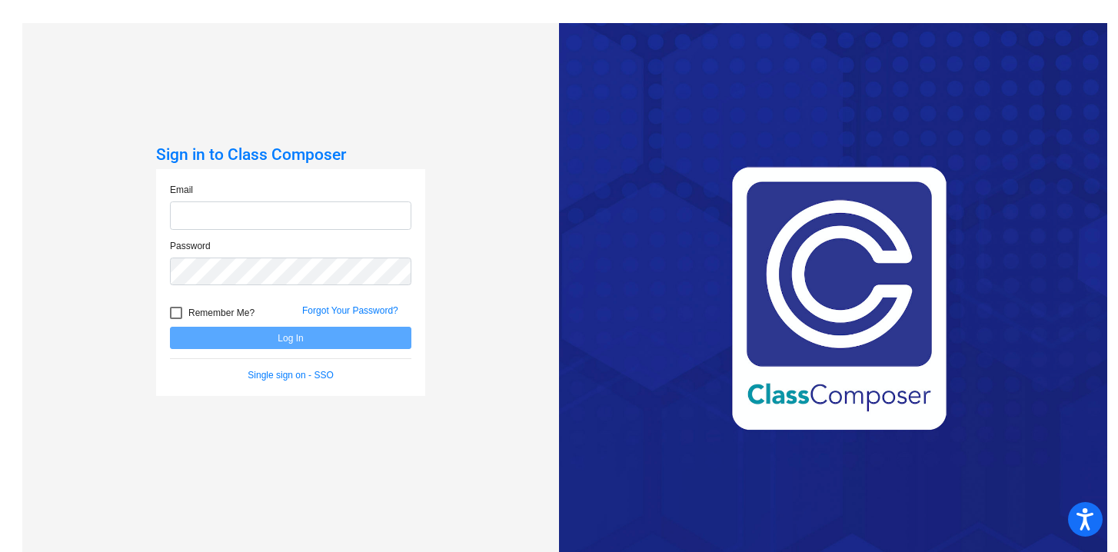
type input "[EMAIL_ADDRESS][DOMAIN_NAME]"
click at [385, 336] on button "Log In" at bounding box center [290, 338] width 241 height 22
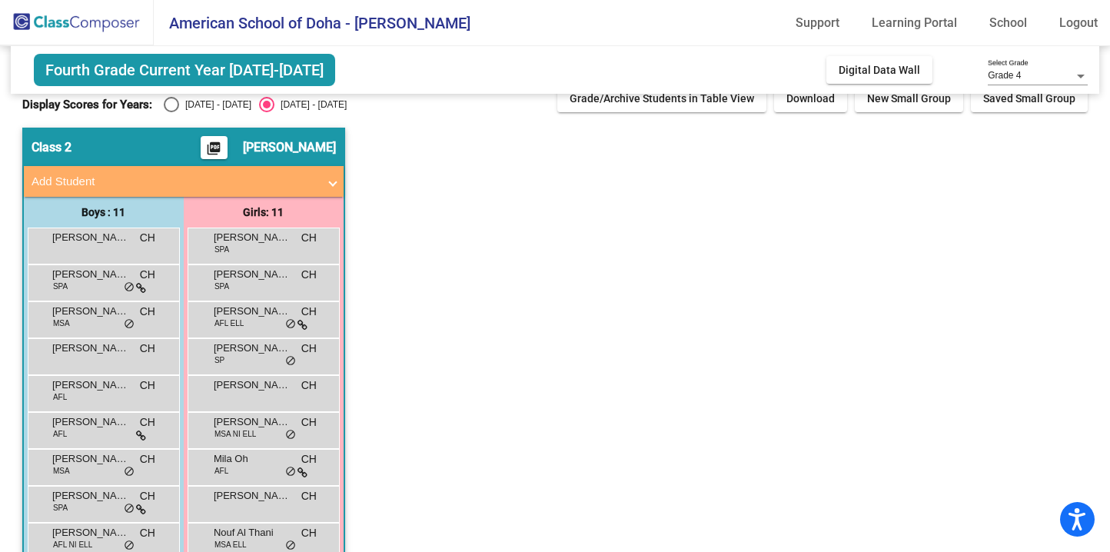
scroll to position [10, 0]
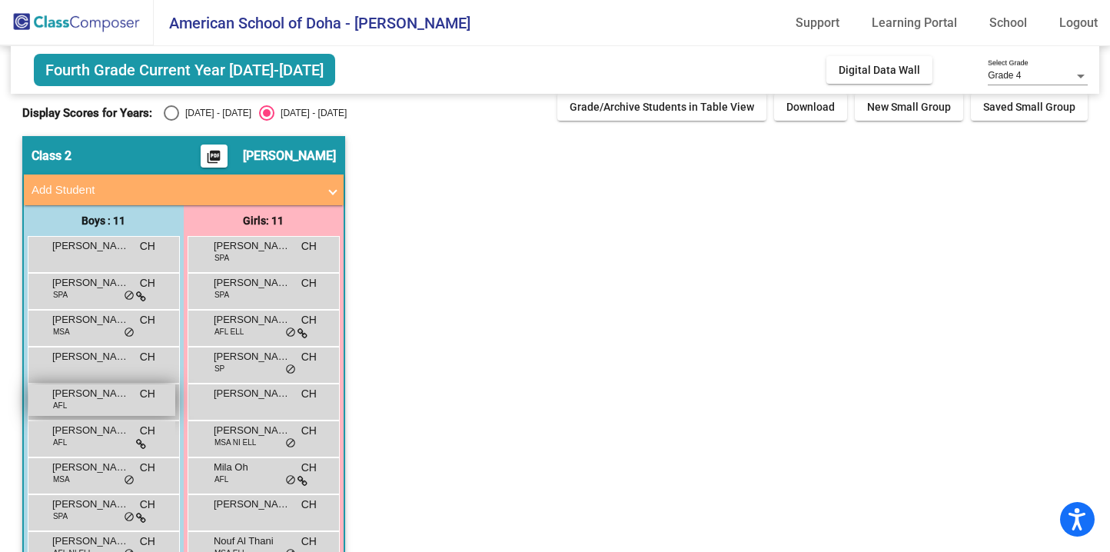
click at [97, 401] on div "[PERSON_NAME] -[PERSON_NAME] AFL CH lock do_not_disturb_alt" at bounding box center [101, 400] width 147 height 32
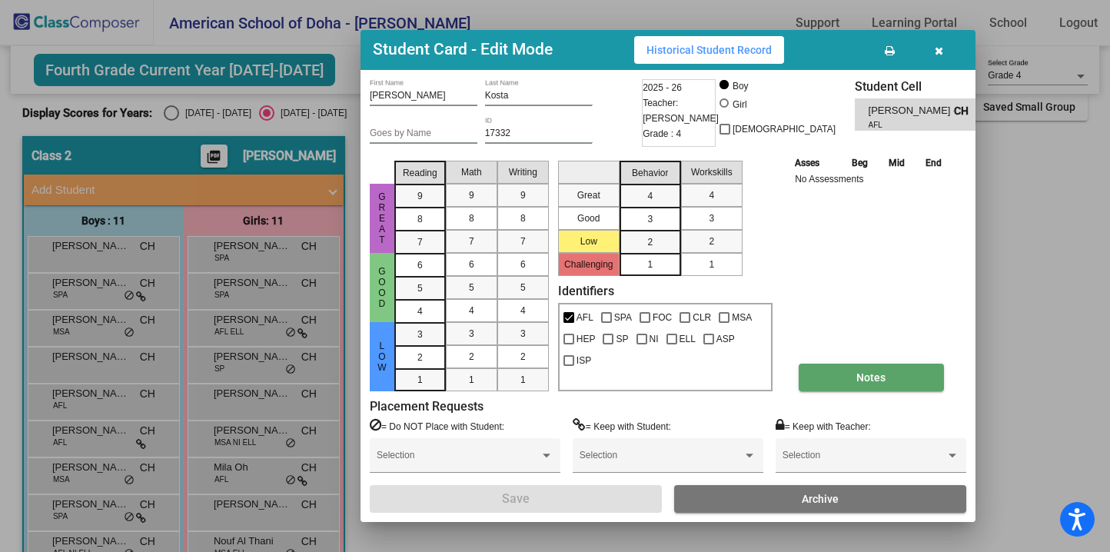
click at [912, 380] on button "Notes" at bounding box center [871, 378] width 145 height 28
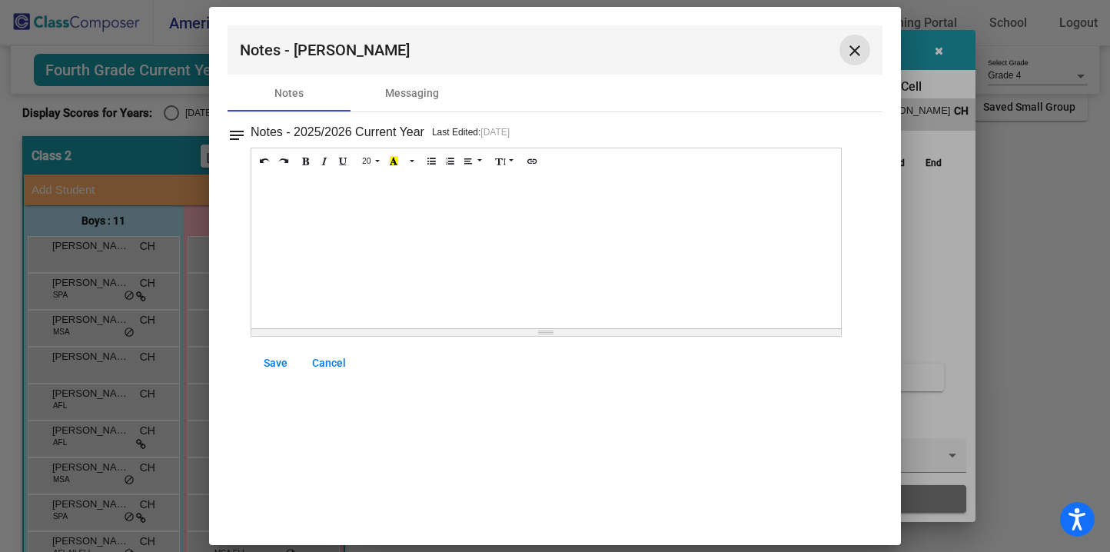
click at [855, 45] on mat-icon "close" at bounding box center [855, 51] width 18 height 18
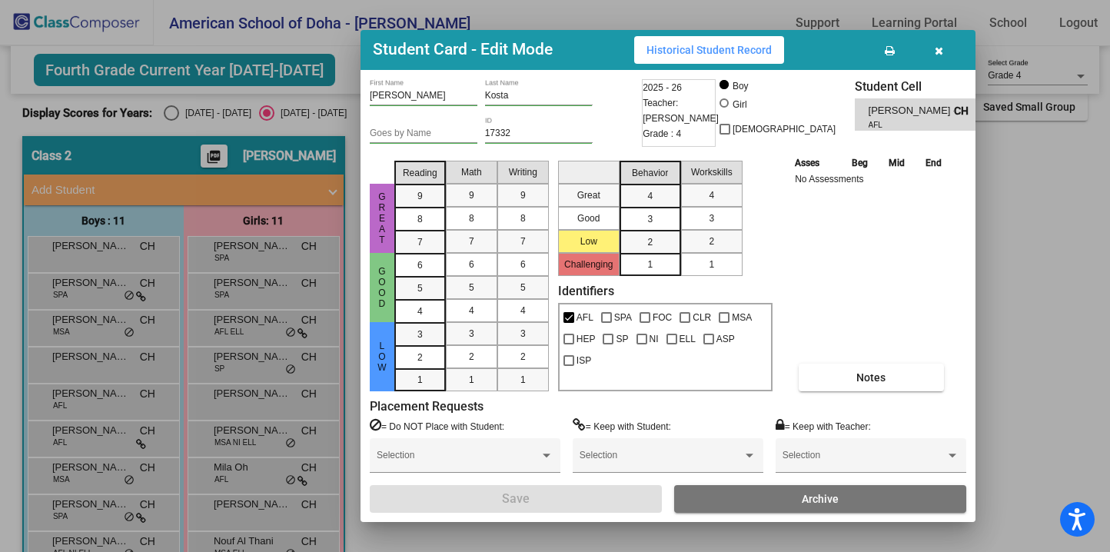
click at [940, 48] on icon "button" at bounding box center [939, 50] width 8 height 11
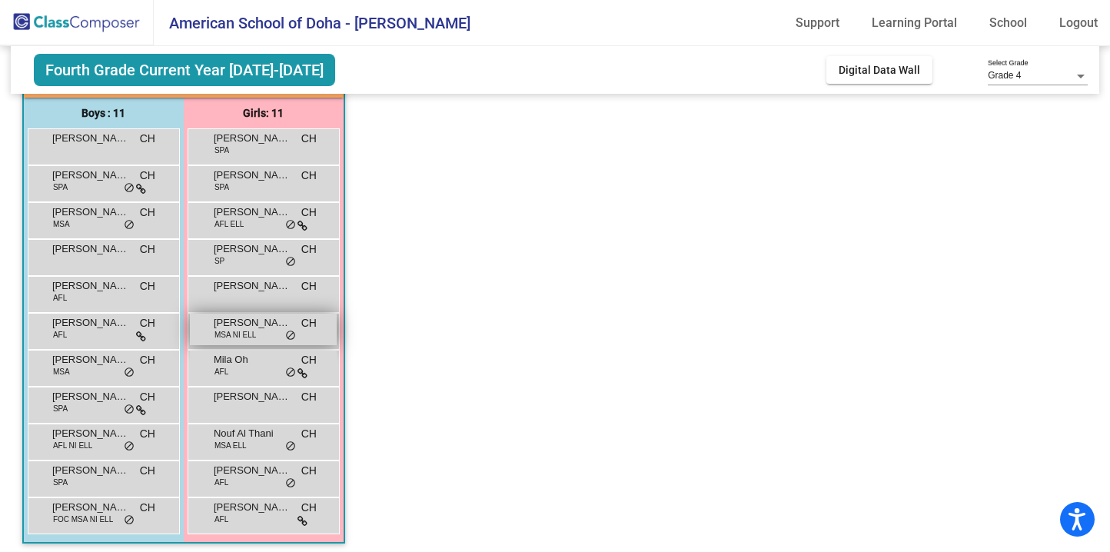
scroll to position [125, 0]
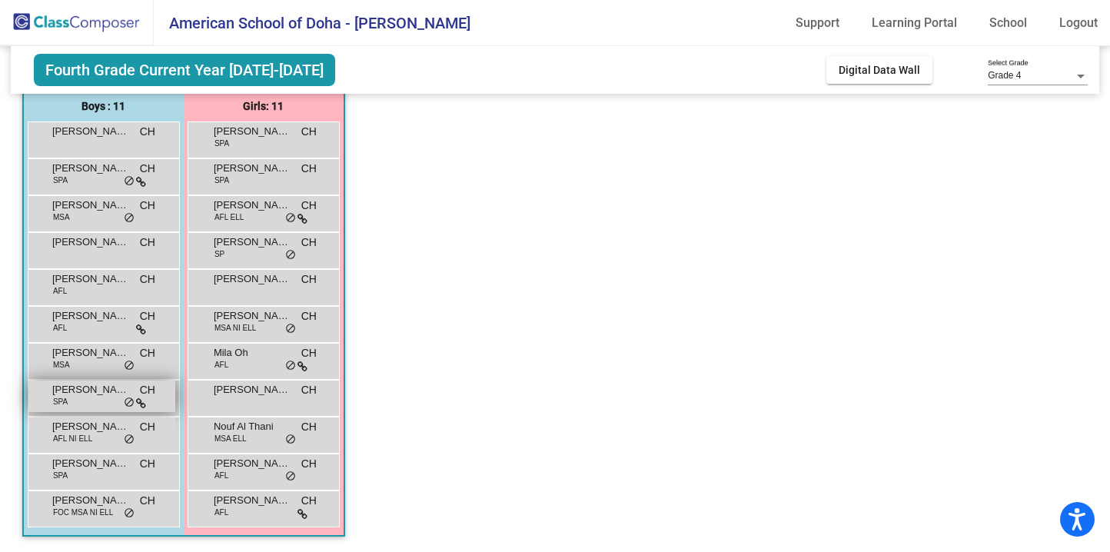
click at [101, 397] on div "[PERSON_NAME] SPA CH lock do_not_disturb_alt" at bounding box center [101, 396] width 147 height 32
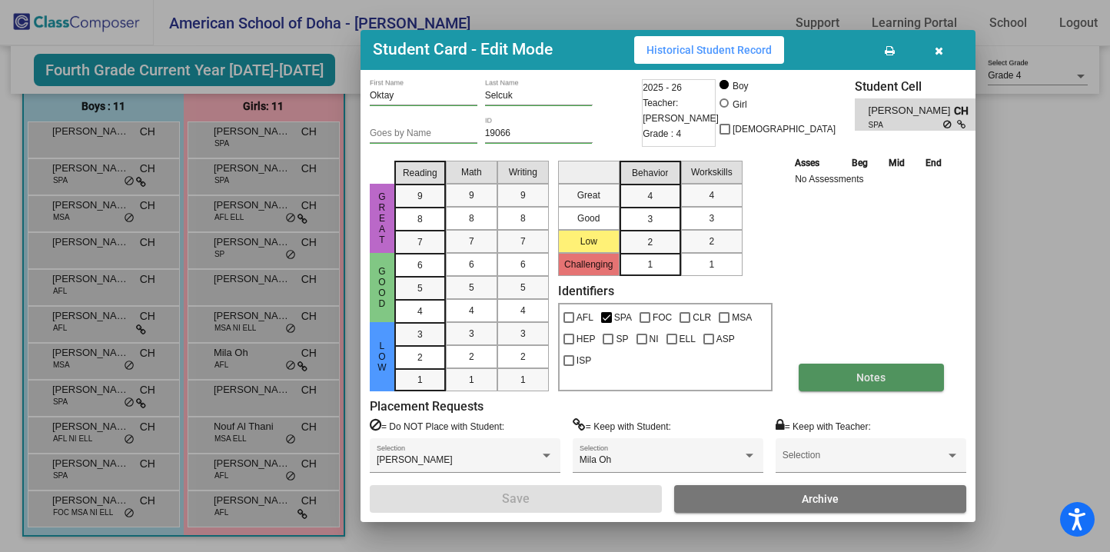
click at [859, 374] on span "Notes" at bounding box center [870, 377] width 29 height 12
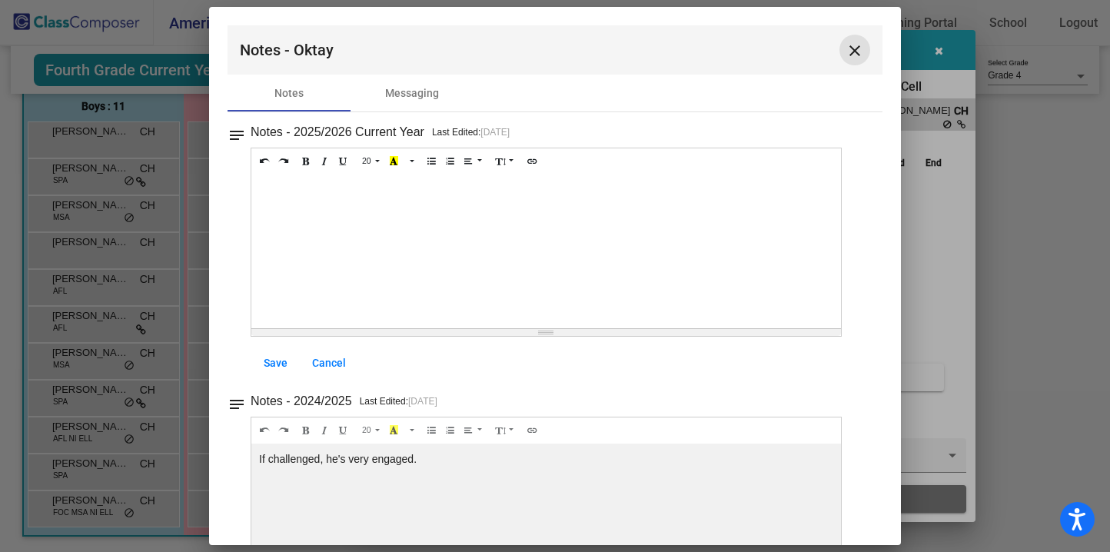
click at [846, 46] on mat-icon "close" at bounding box center [855, 51] width 18 height 18
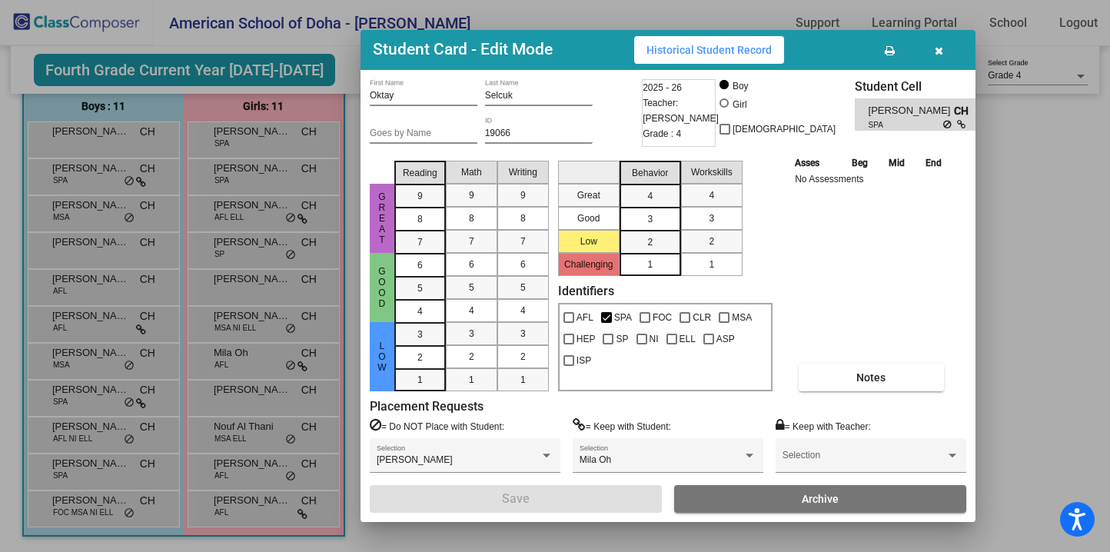
click at [942, 53] on button "button" at bounding box center [938, 50] width 49 height 28
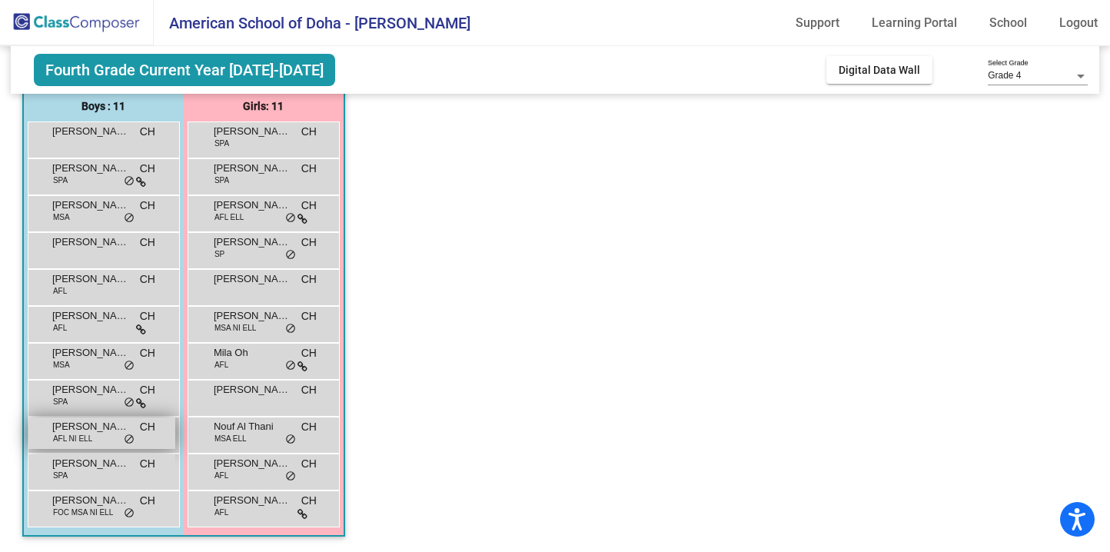
click at [133, 439] on span "do_not_disturb_alt" at bounding box center [129, 440] width 11 height 12
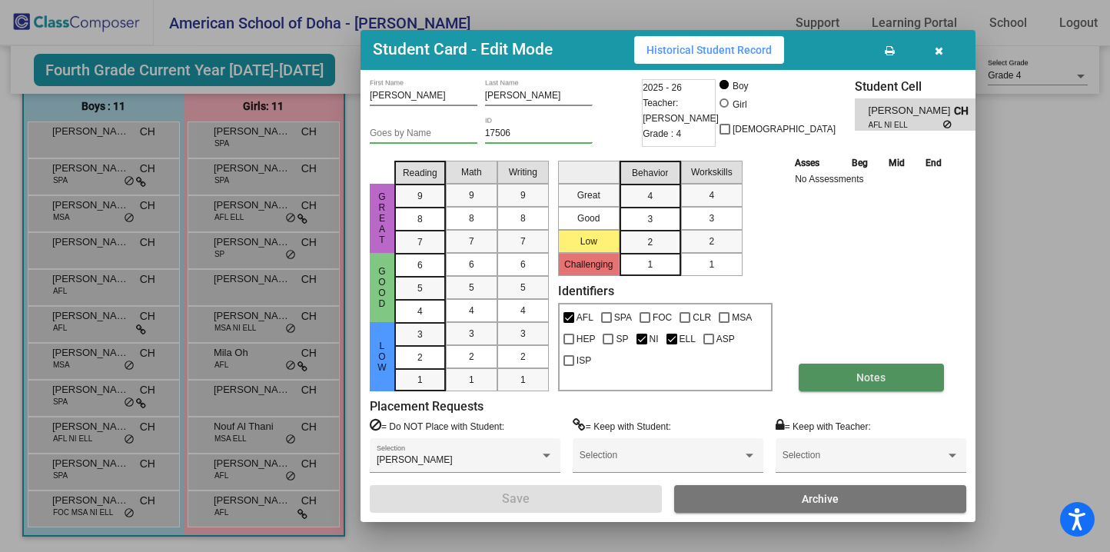
click at [862, 385] on button "Notes" at bounding box center [871, 378] width 145 height 28
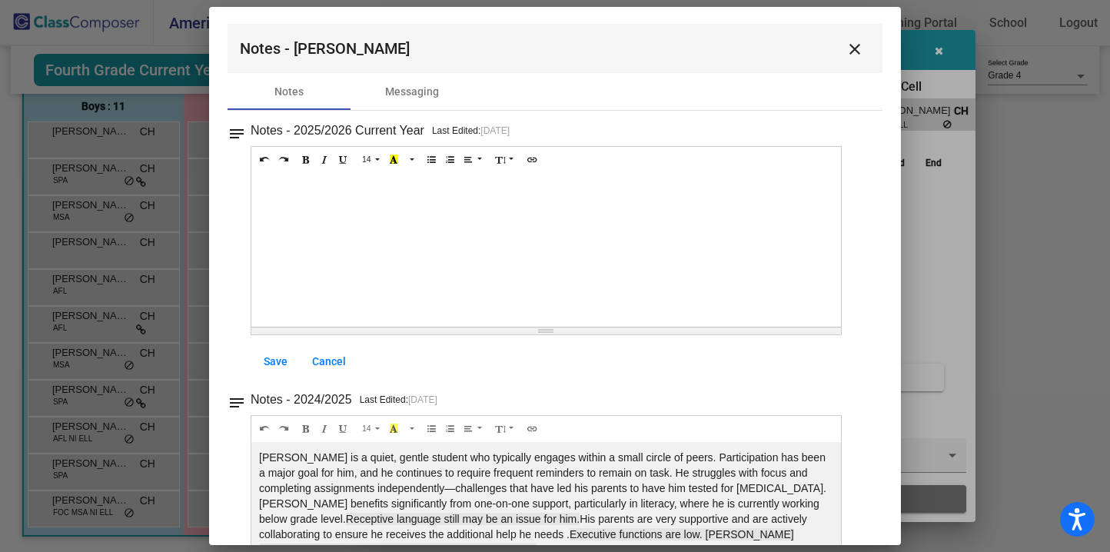
scroll to position [0, 0]
click at [849, 51] on mat-icon "close" at bounding box center [855, 51] width 18 height 18
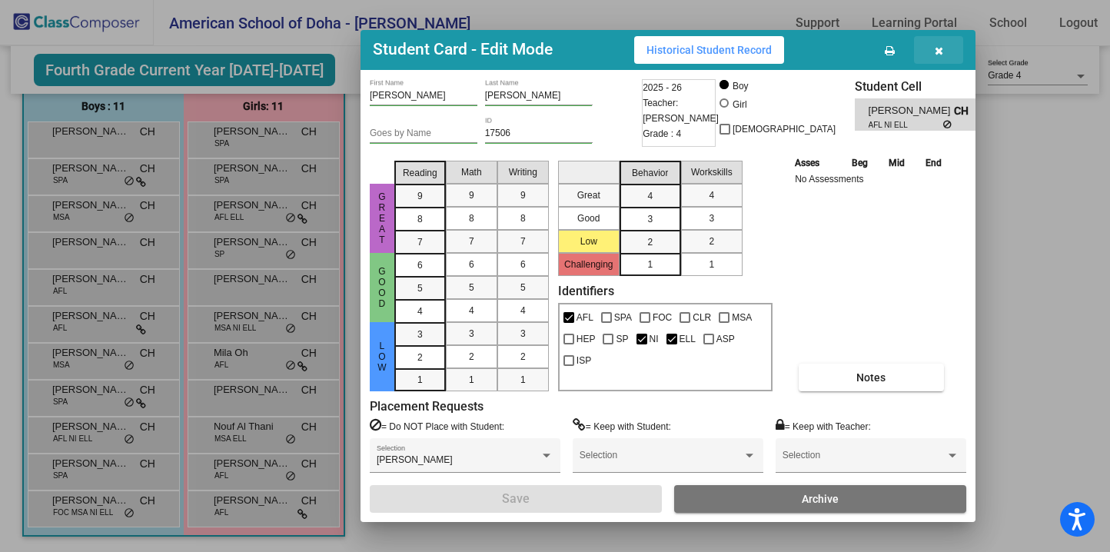
click at [942, 48] on icon "button" at bounding box center [939, 50] width 8 height 11
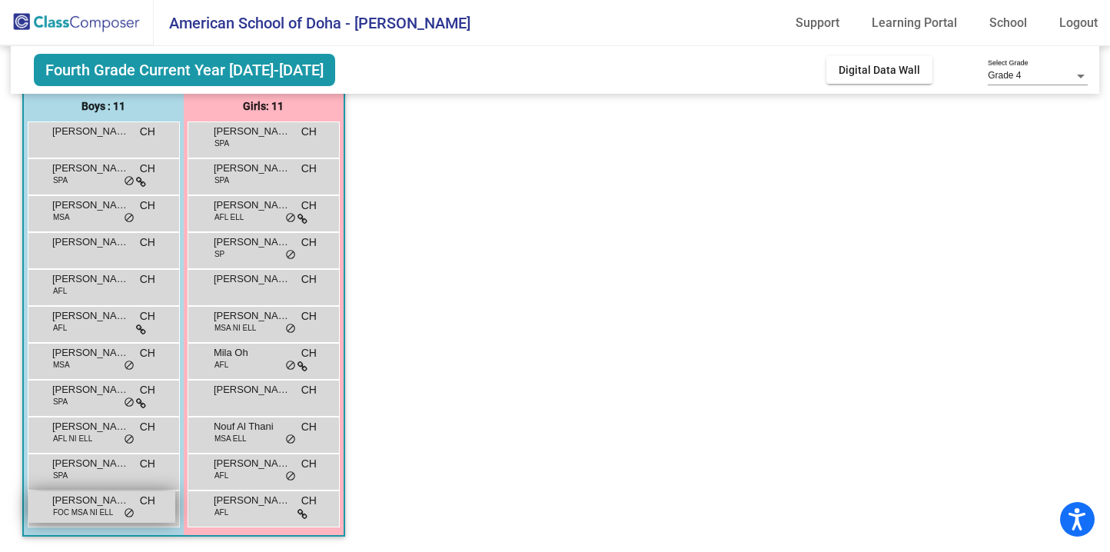
click at [108, 506] on span "[PERSON_NAME]" at bounding box center [90, 500] width 77 height 15
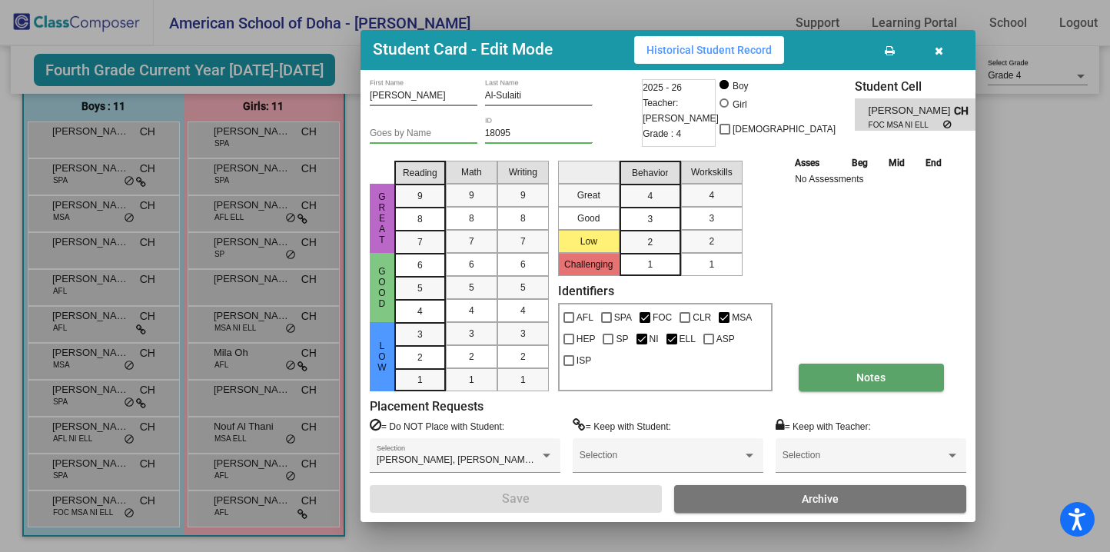
click at [846, 374] on button "Notes" at bounding box center [871, 378] width 145 height 28
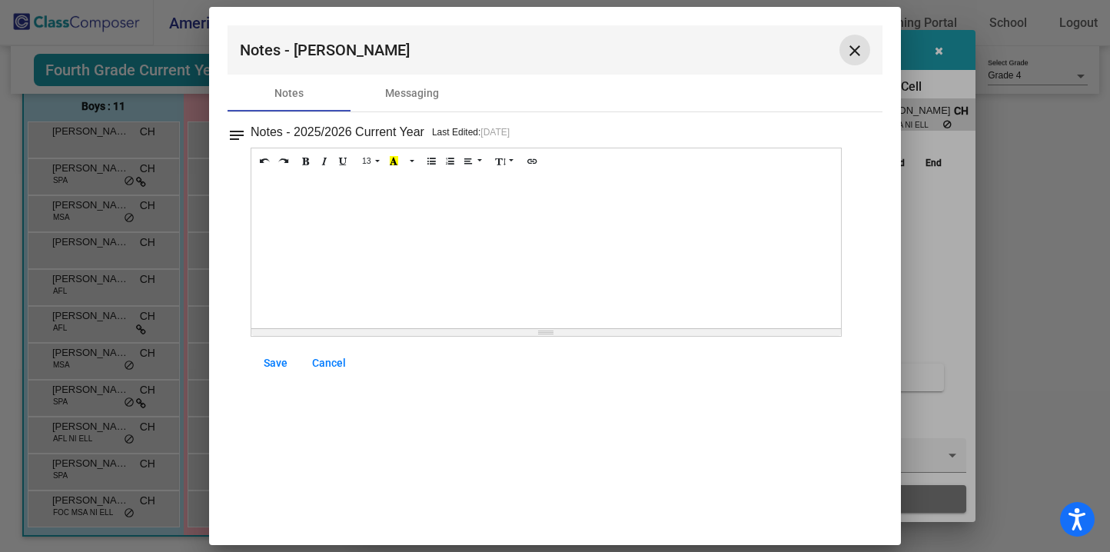
click at [857, 49] on mat-icon "close" at bounding box center [855, 51] width 18 height 18
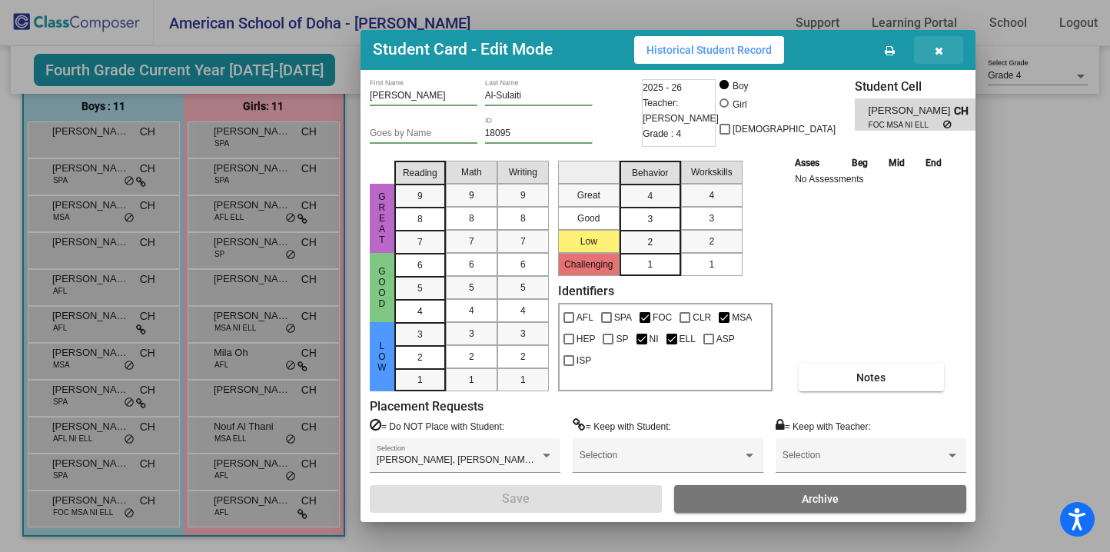
click at [936, 48] on icon "button" at bounding box center [939, 50] width 8 height 11
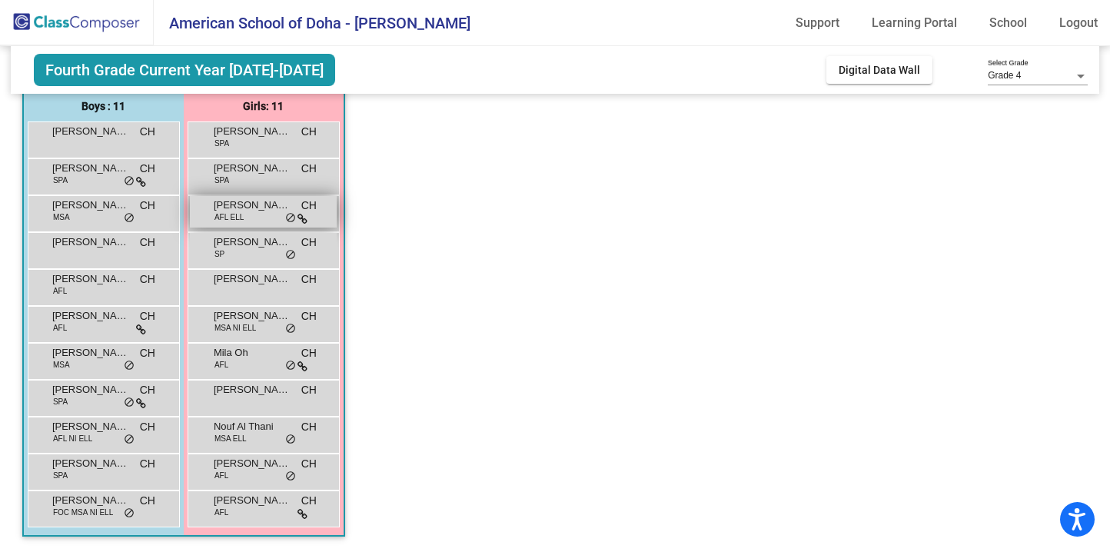
click at [304, 221] on icon at bounding box center [302, 219] width 10 height 11
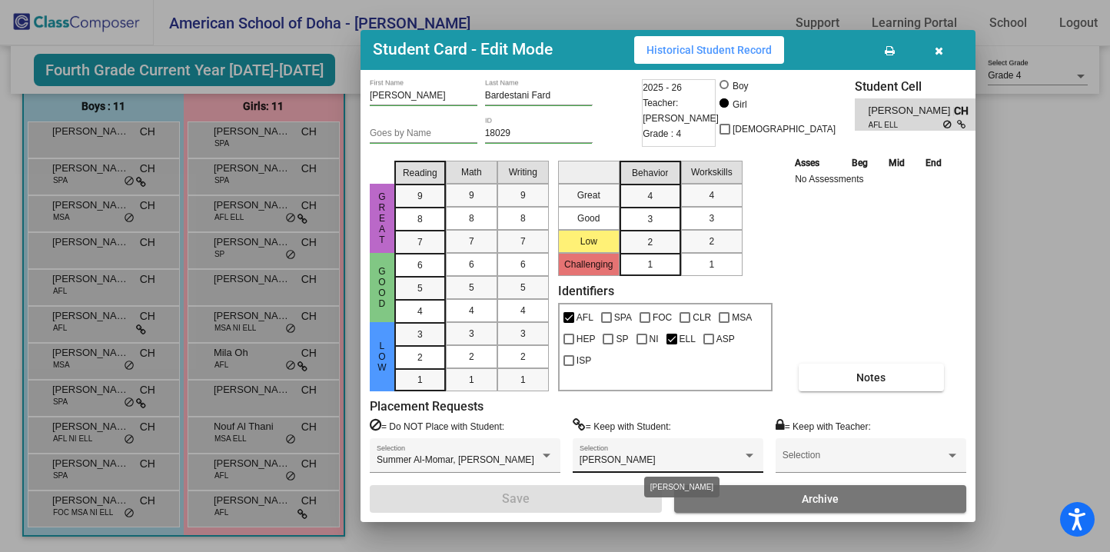
click at [746, 454] on div at bounding box center [750, 456] width 8 height 4
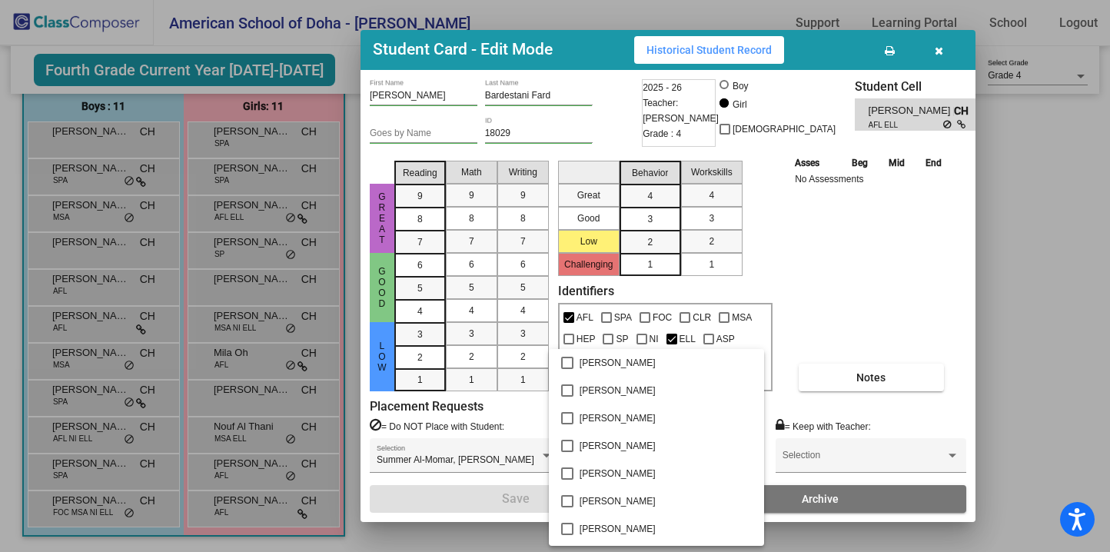
scroll to position [4384, 0]
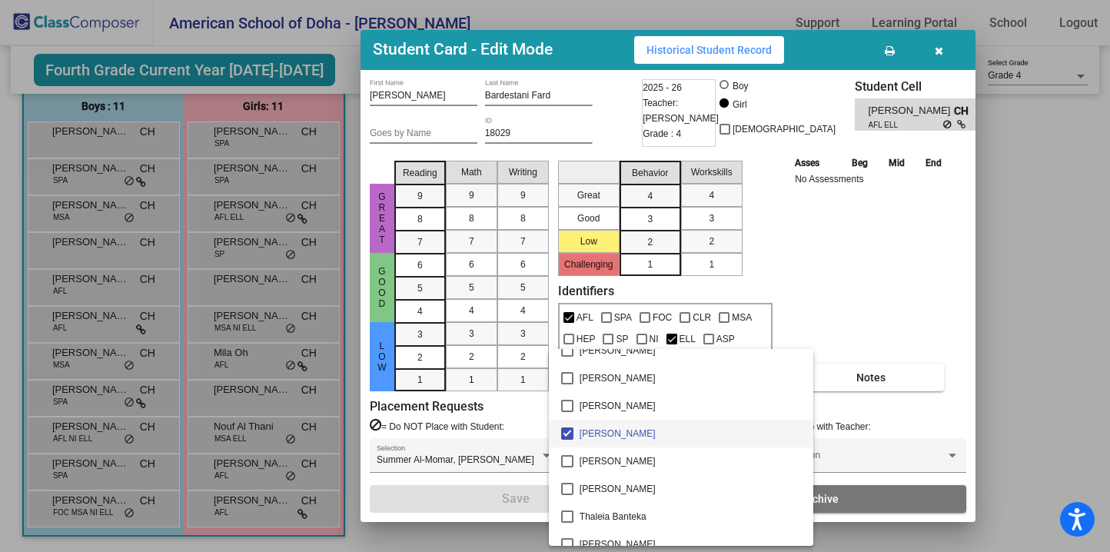
click at [857, 297] on div at bounding box center [555, 276] width 1110 height 552
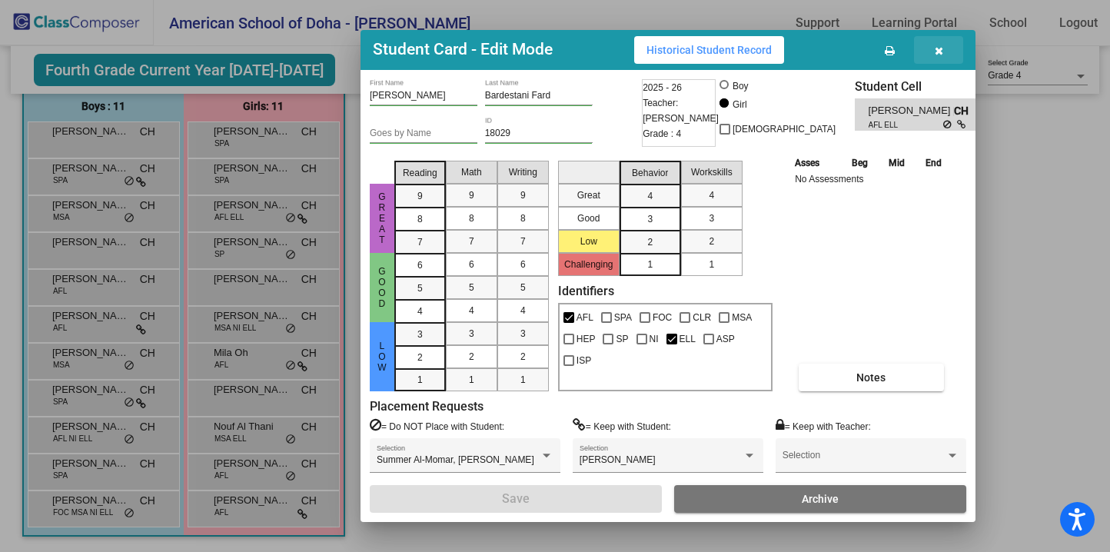
click at [937, 49] on icon "button" at bounding box center [939, 50] width 8 height 11
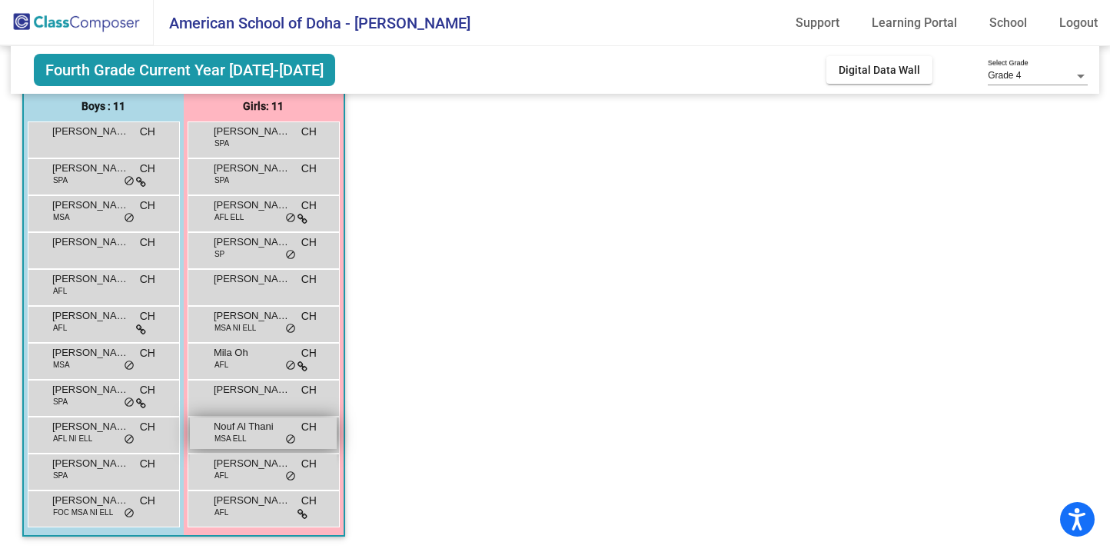
click at [261, 439] on div "Nouf Al Thani MSA ELL CH lock do_not_disturb_alt" at bounding box center [263, 433] width 147 height 32
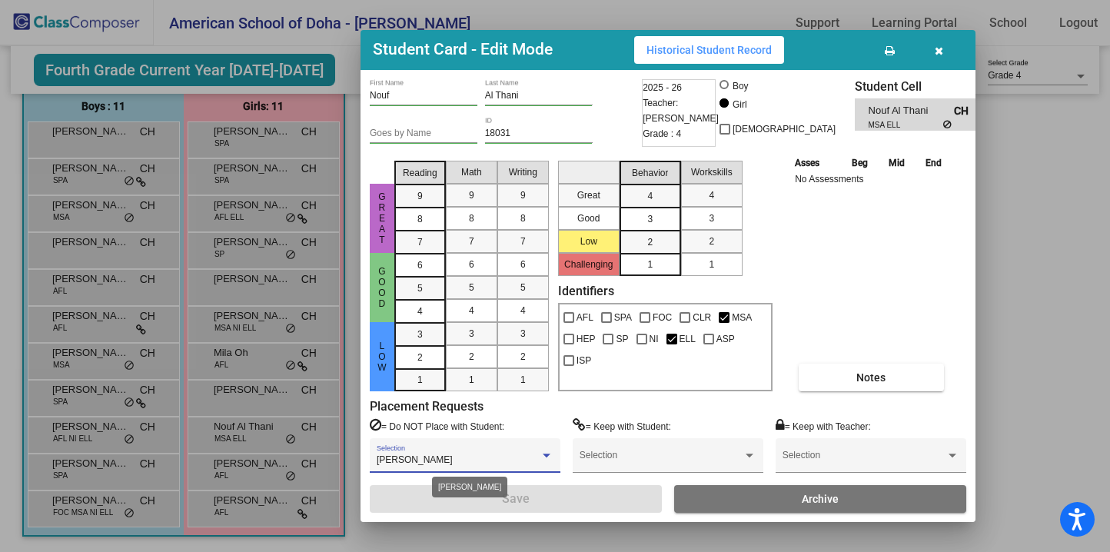
click at [545, 454] on div at bounding box center [547, 456] width 8 height 4
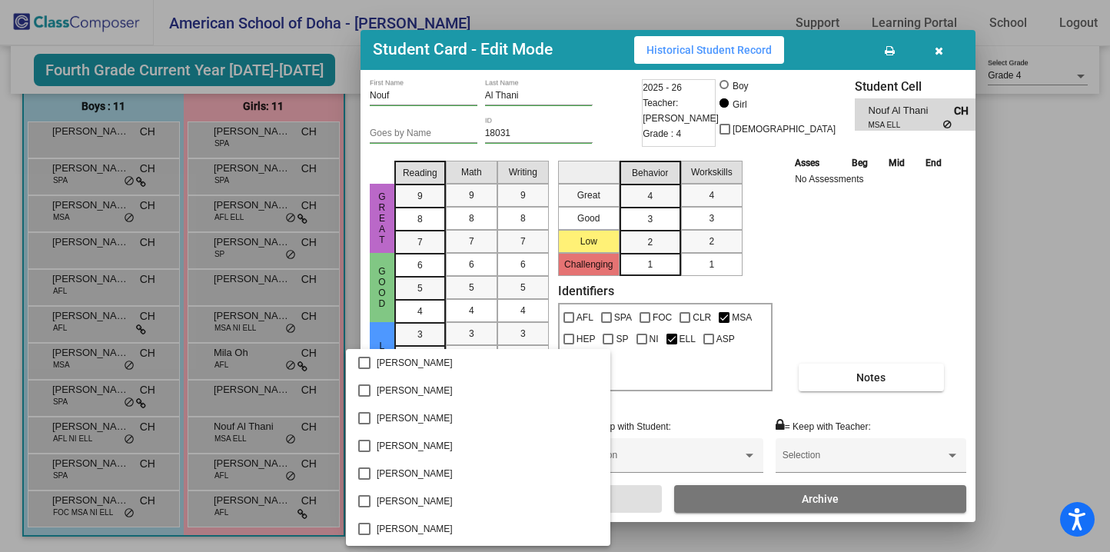
scroll to position [1424, 0]
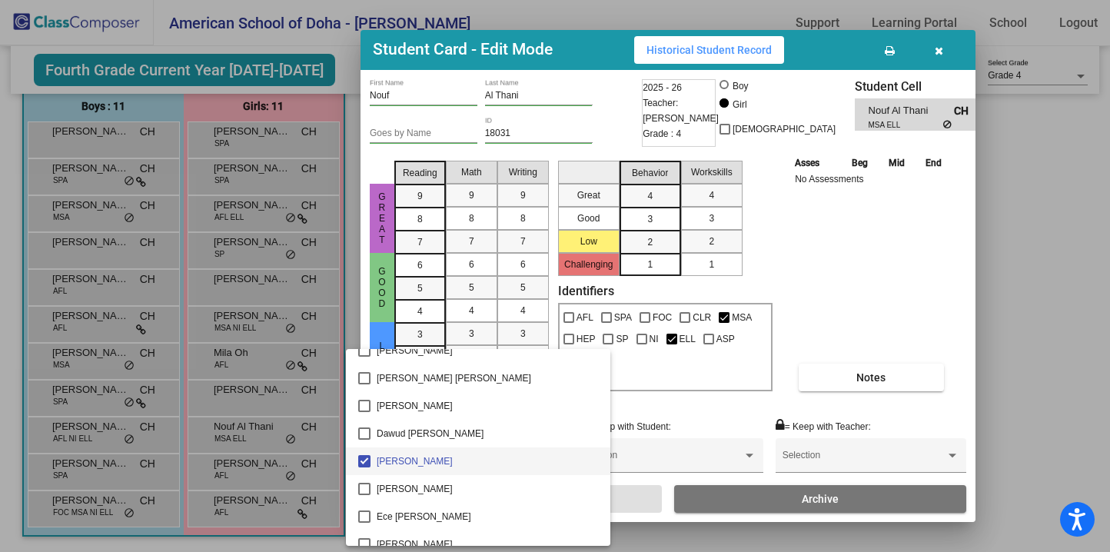
click at [661, 403] on div at bounding box center [555, 276] width 1110 height 552
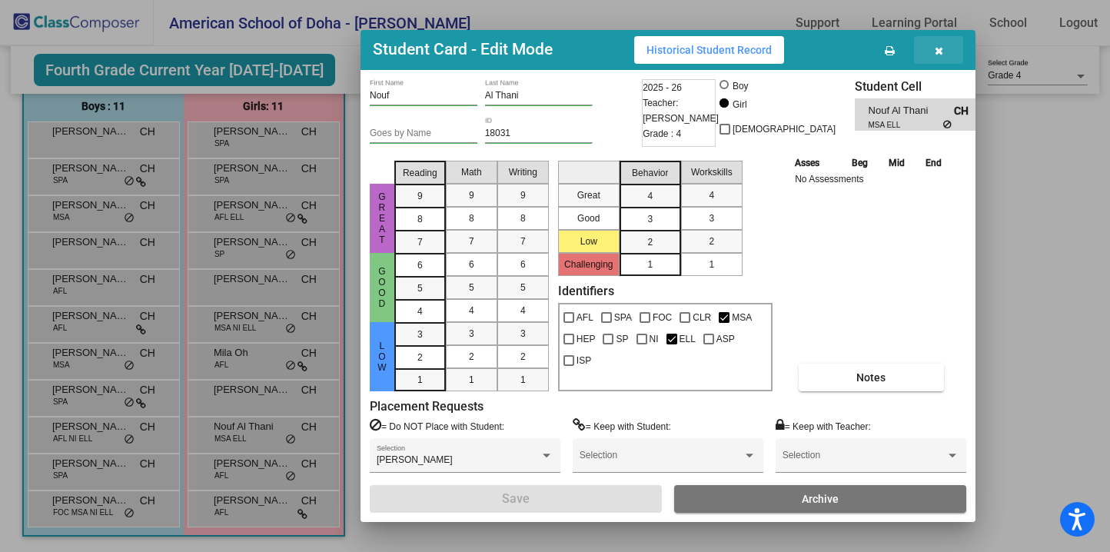
click at [939, 50] on icon "button" at bounding box center [939, 50] width 8 height 11
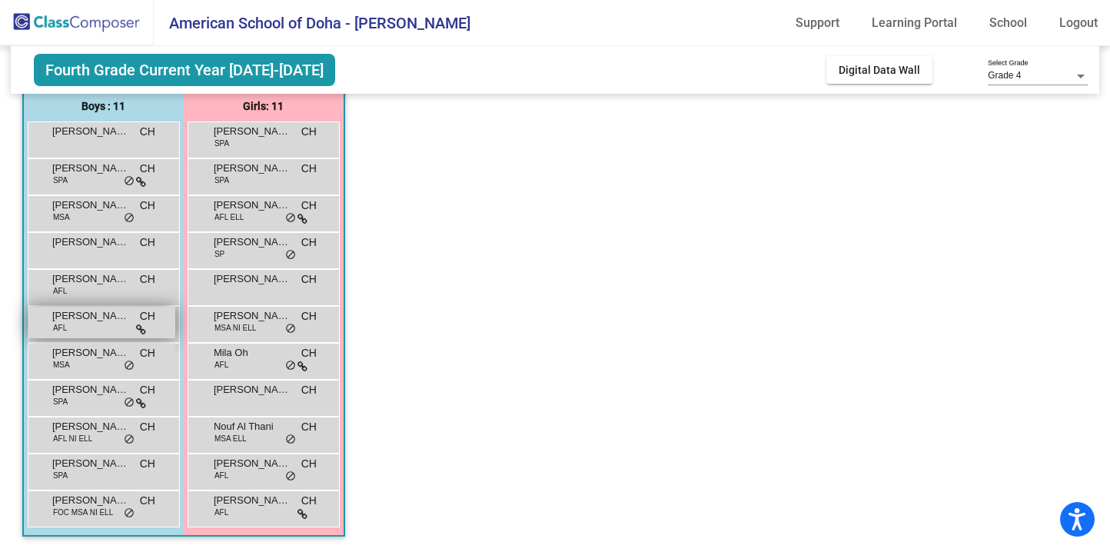
click at [138, 333] on icon at bounding box center [141, 329] width 10 height 11
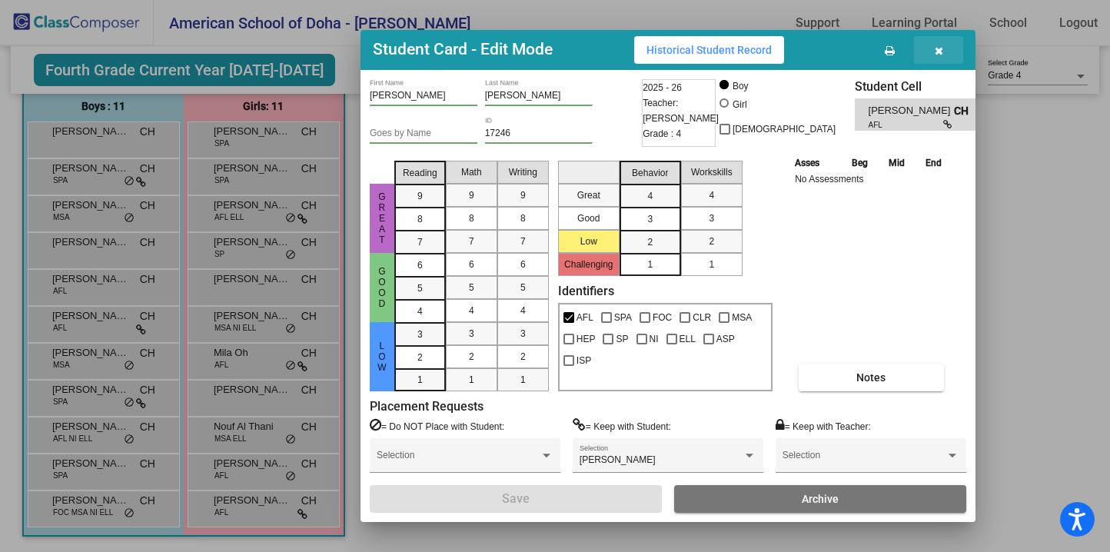
click at [939, 49] on icon "button" at bounding box center [939, 50] width 8 height 11
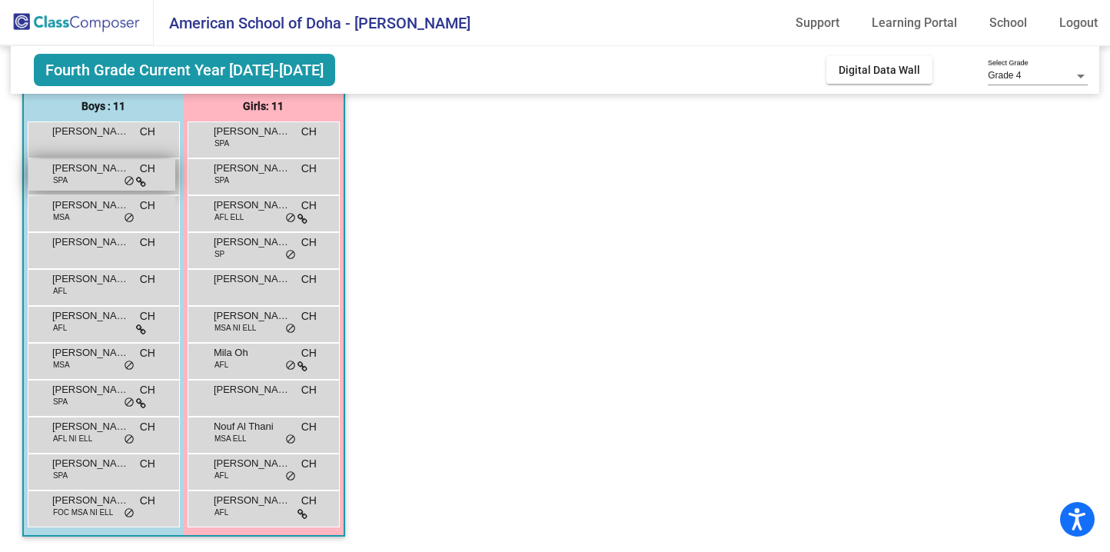
click at [121, 179] on div "[PERSON_NAME] SPA CH lock do_not_disturb_alt" at bounding box center [101, 175] width 147 height 32
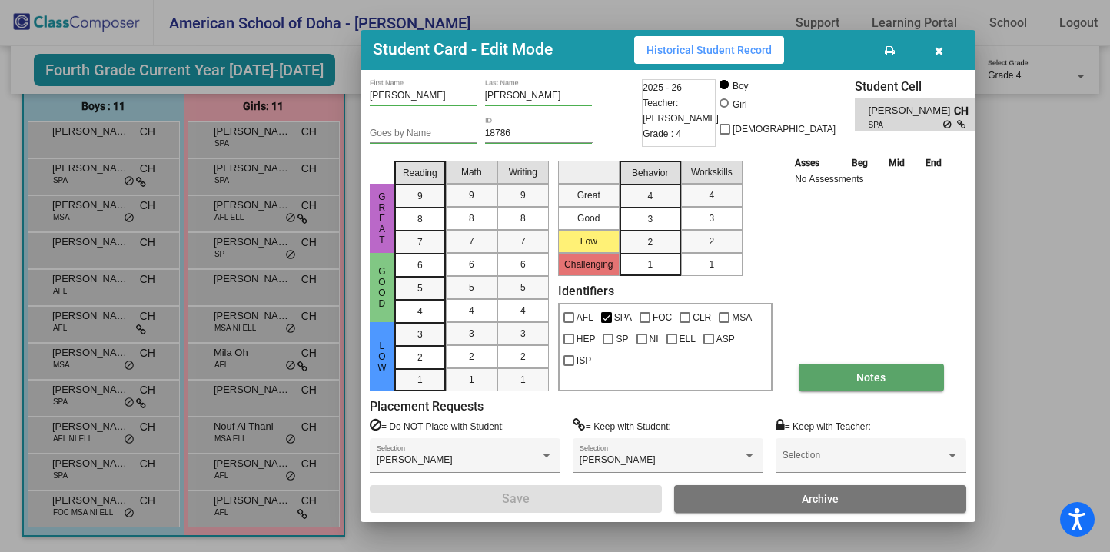
click at [864, 386] on button "Notes" at bounding box center [871, 378] width 145 height 28
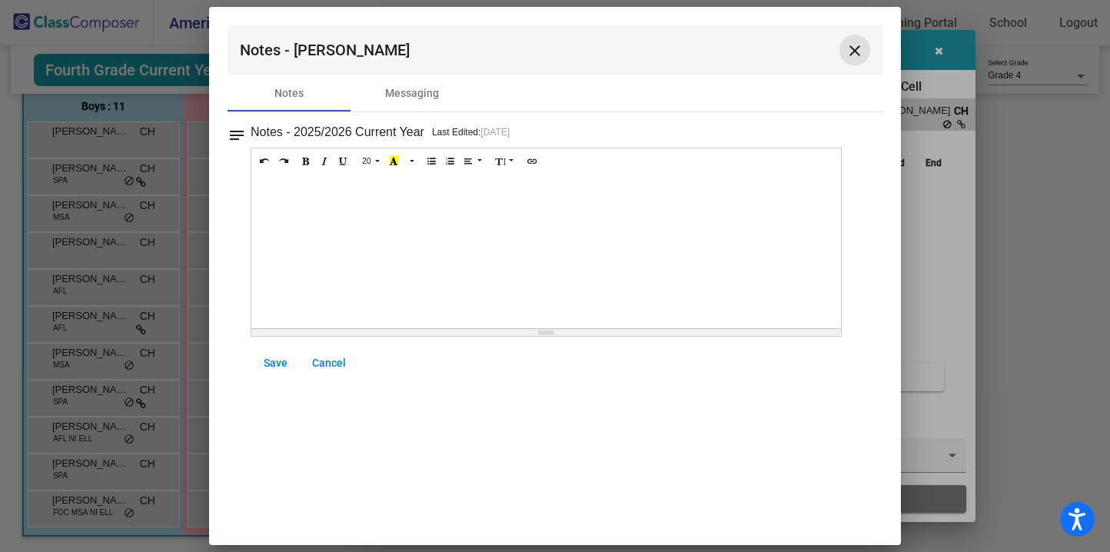
click at [856, 52] on mat-icon "close" at bounding box center [855, 51] width 18 height 18
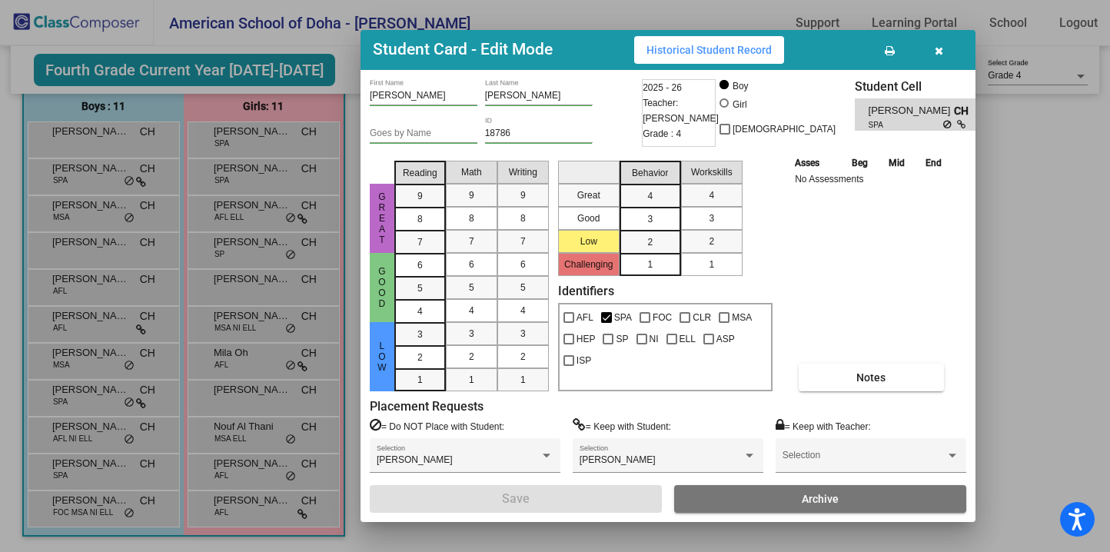
click at [944, 48] on button "button" at bounding box center [938, 50] width 49 height 28
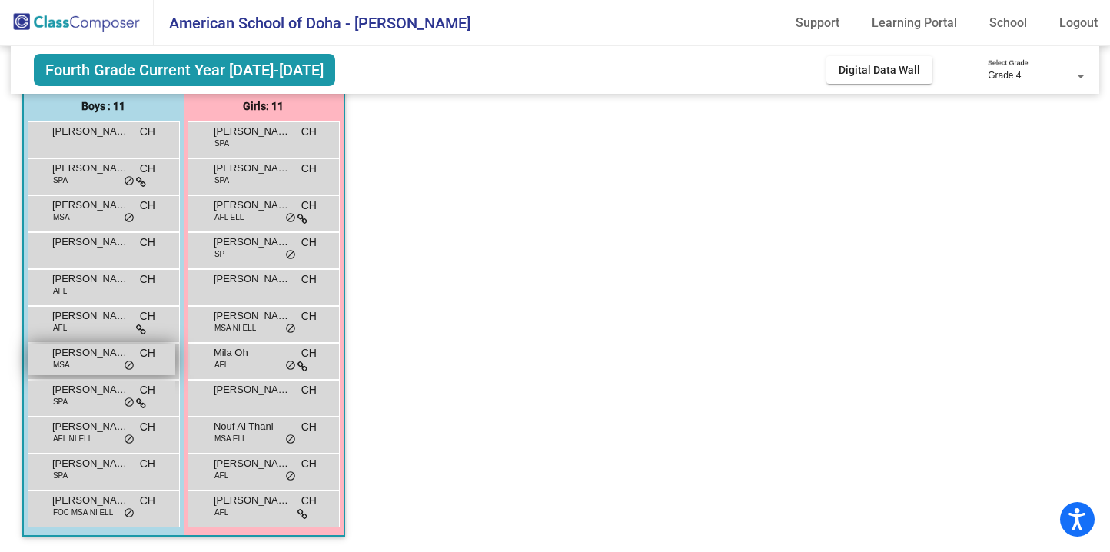
click at [95, 354] on span "[PERSON_NAME]" at bounding box center [90, 352] width 77 height 15
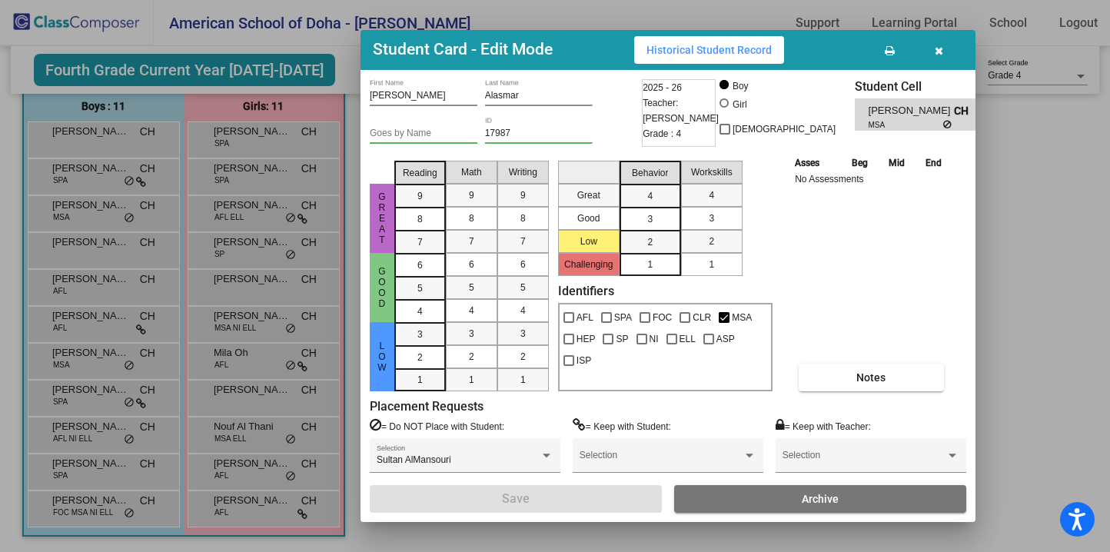
click at [939, 48] on icon "button" at bounding box center [939, 50] width 8 height 11
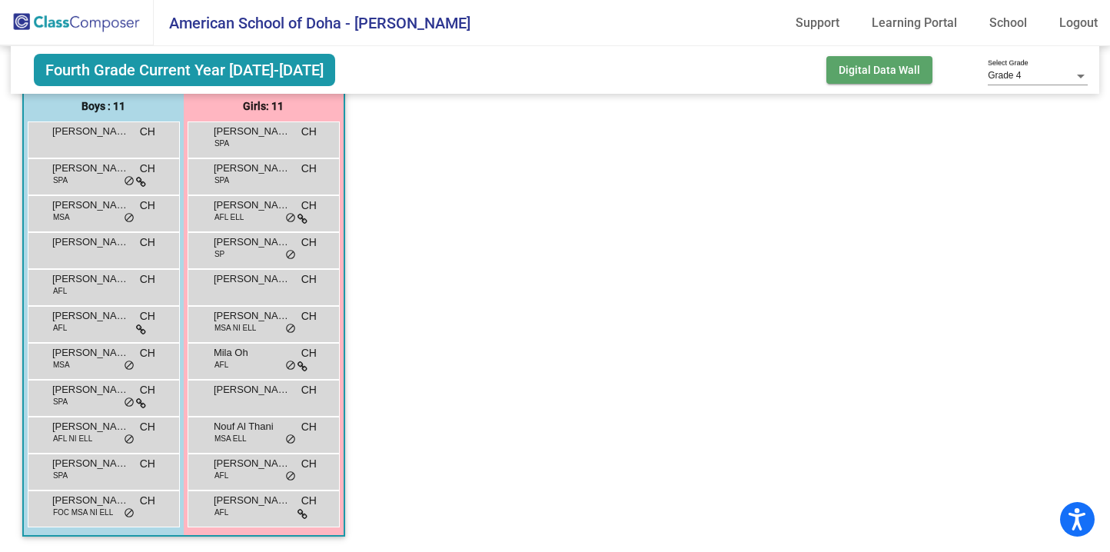
click at [899, 63] on button "Digital Data Wall" at bounding box center [879, 70] width 106 height 28
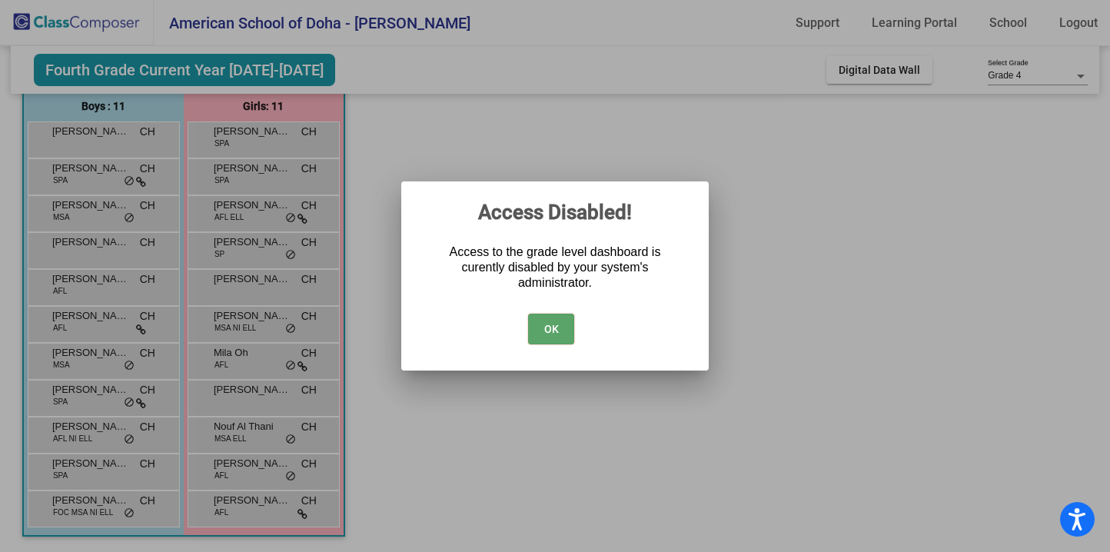
click at [540, 337] on button "OK" at bounding box center [551, 329] width 46 height 31
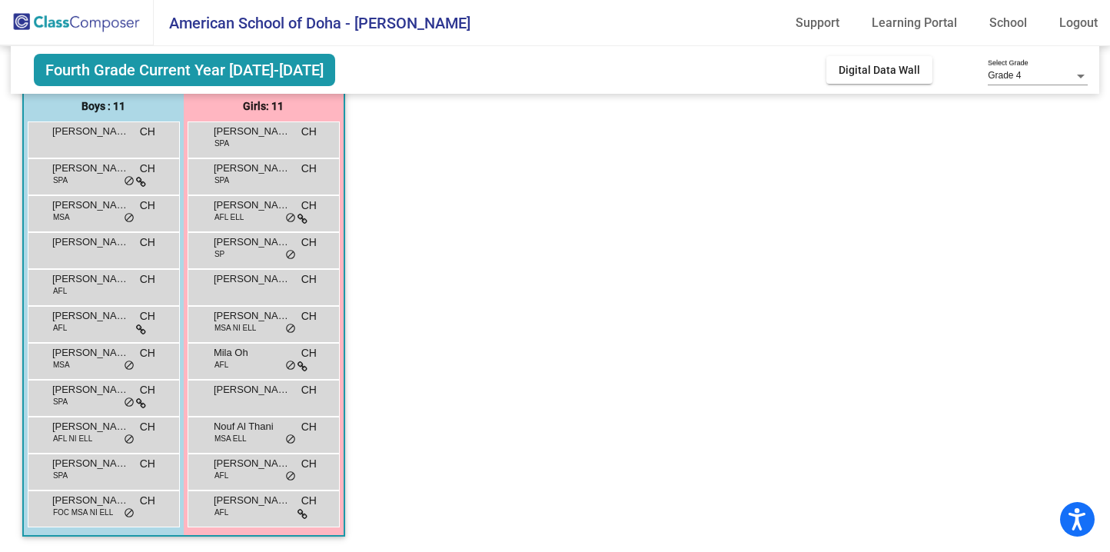
click at [264, 64] on span "Fourth Grade Current Year [DATE]-[DATE]" at bounding box center [184, 70] width 301 height 32
click at [261, 23] on span "American School of Doha - [PERSON_NAME]" at bounding box center [312, 23] width 317 height 25
click at [1081, 72] on div at bounding box center [1081, 76] width 14 height 11
click at [1081, 72] on span "Grade 4" at bounding box center [1038, 76] width 100 height 28
click at [0, 0] on div "Girls: 11" at bounding box center [0, 0] width 0 height 0
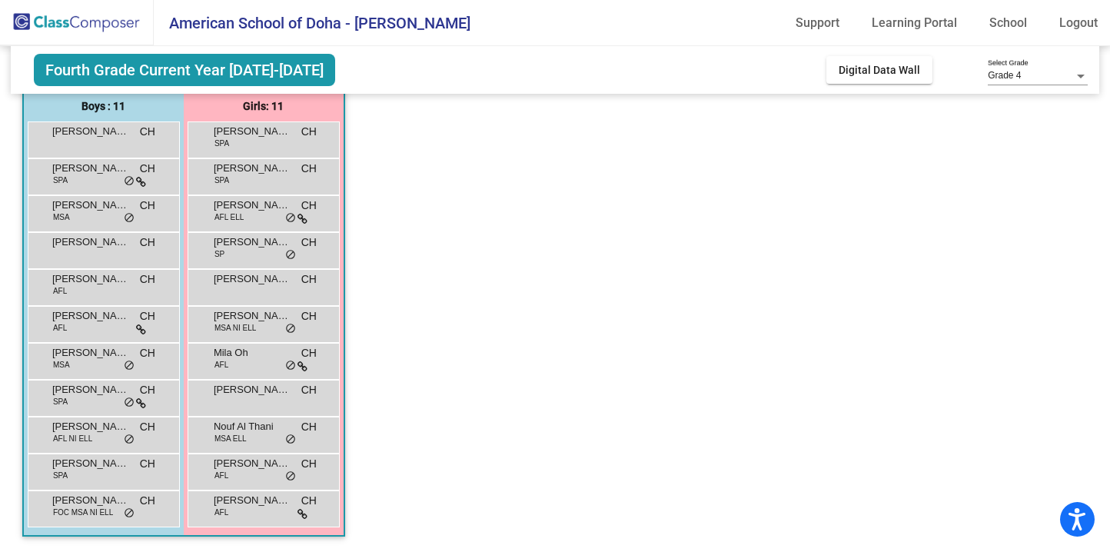
scroll to position [0, 0]
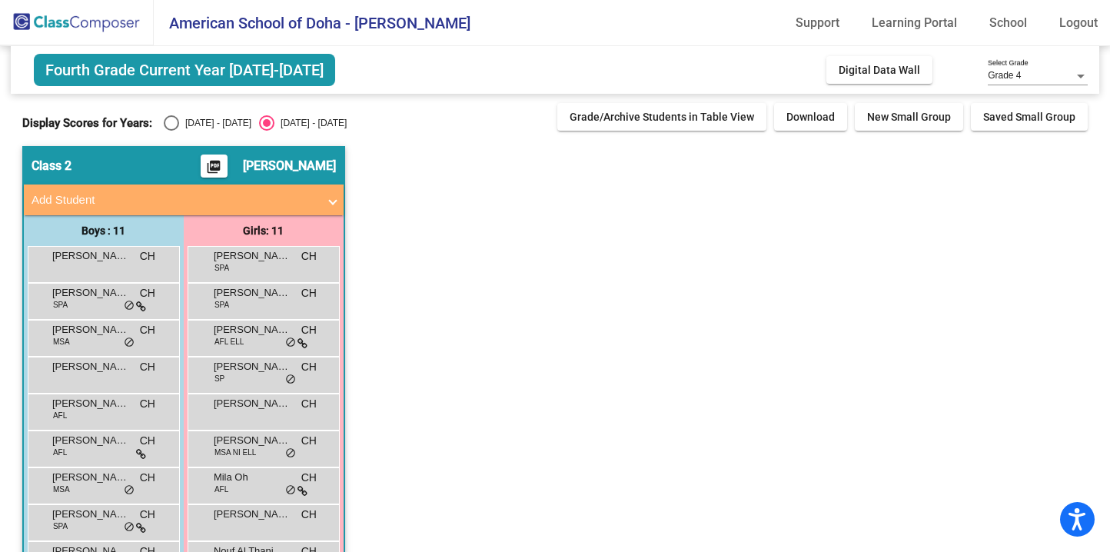
click at [171, 122] on div "Select an option" at bounding box center [171, 122] width 15 height 15
click at [171, 131] on input "[DATE] - [DATE]" at bounding box center [171, 131] width 1 height 1
radio input "true"
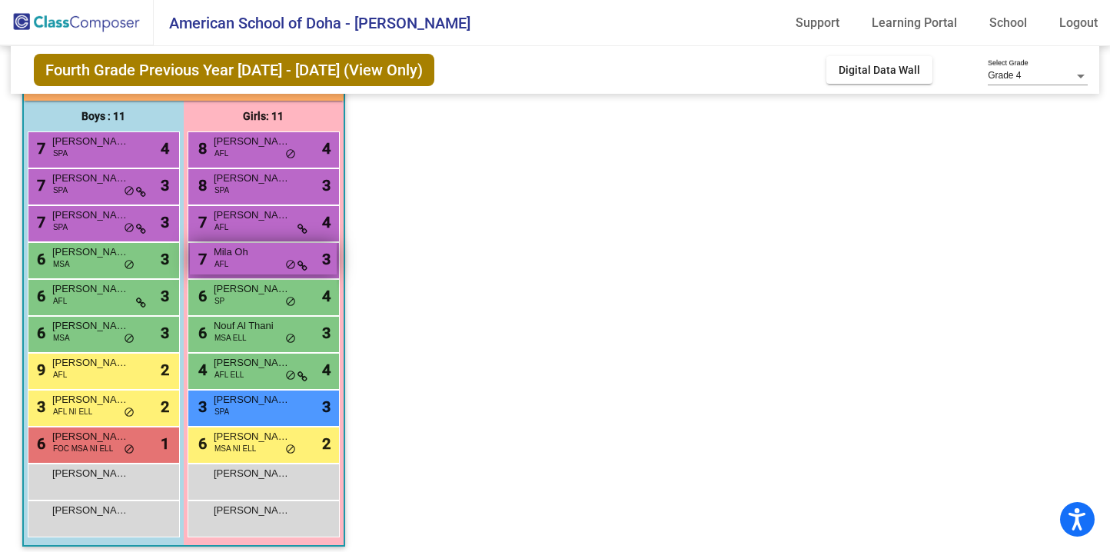
scroll to position [118, 0]
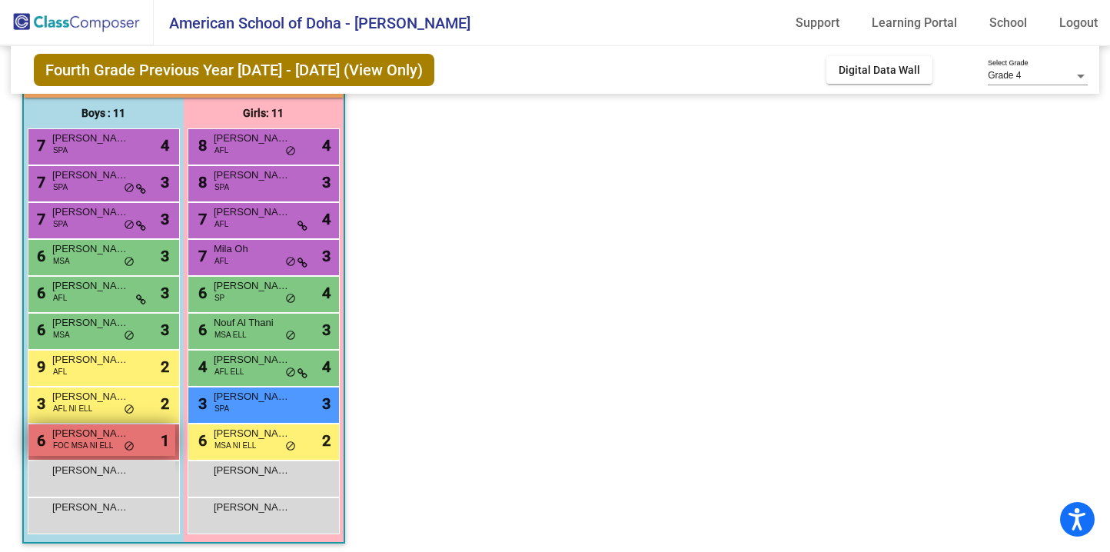
click at [121, 443] on div "6 [PERSON_NAME] FOC MSA NI ELL lock do_not_disturb_alt 1" at bounding box center [101, 440] width 147 height 32
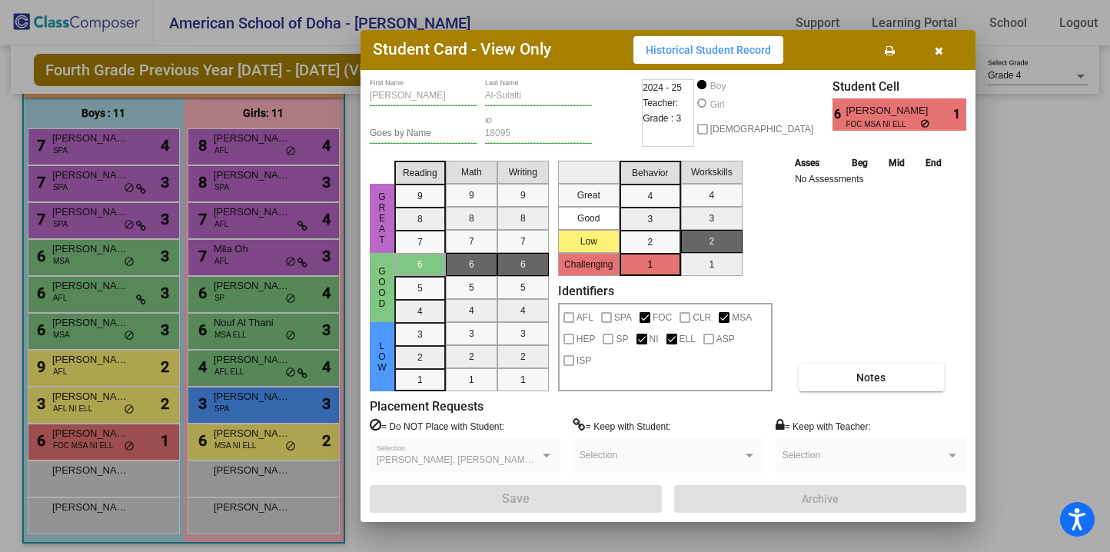
click at [460, 277] on mat-selection-list "Math 9 8 7 6 5 4 3 2 1" at bounding box center [471, 272] width 51 height 237
click at [735, 53] on span "Historical Student Record" at bounding box center [708, 50] width 125 height 12
click at [936, 55] on icon "button" at bounding box center [939, 50] width 8 height 11
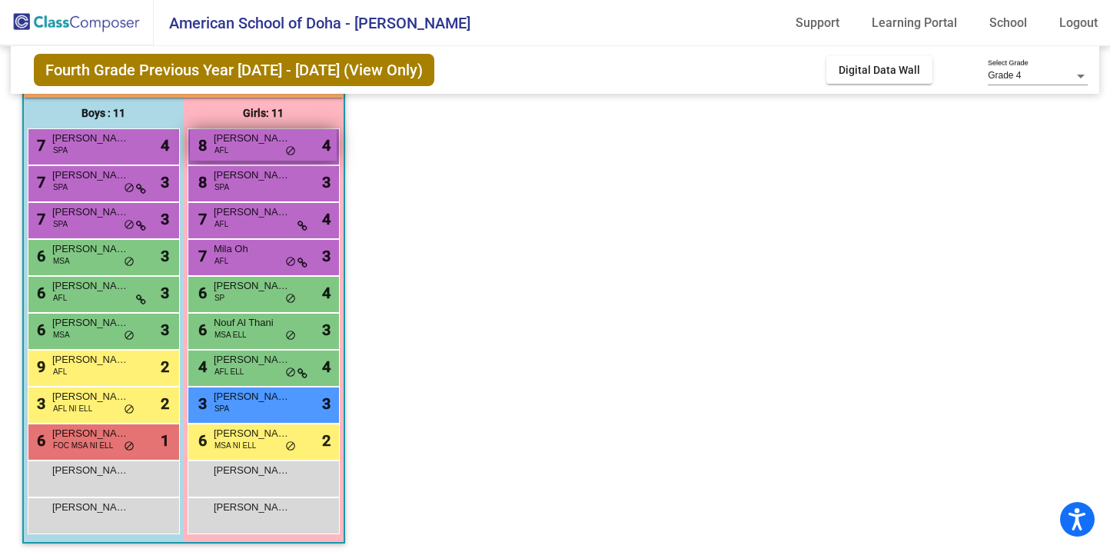
click at [273, 146] on div "8 [PERSON_NAME] AFL lock do_not_disturb_alt 4" at bounding box center [263, 145] width 147 height 32
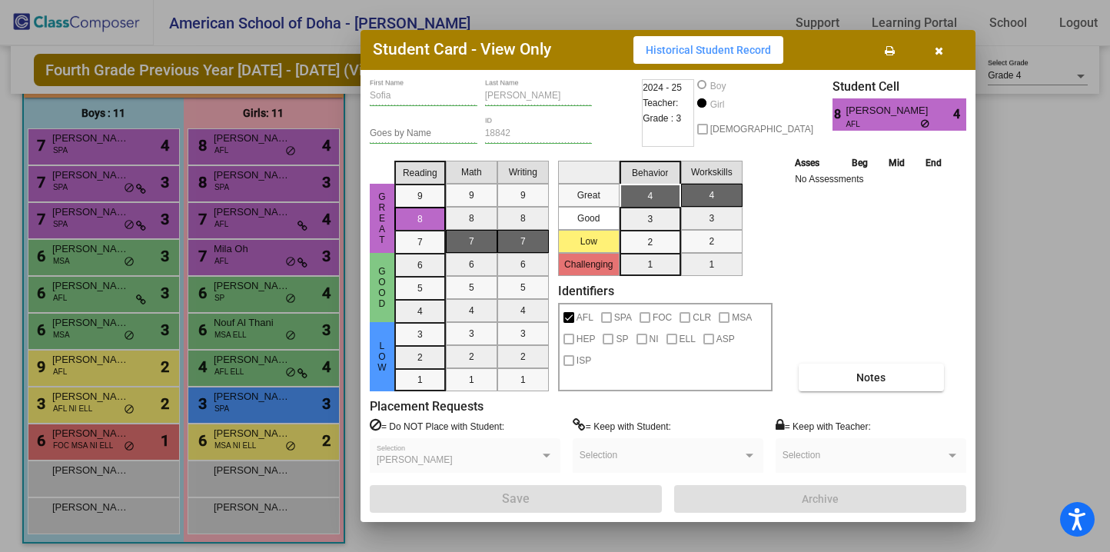
click at [941, 48] on icon "button" at bounding box center [939, 50] width 8 height 11
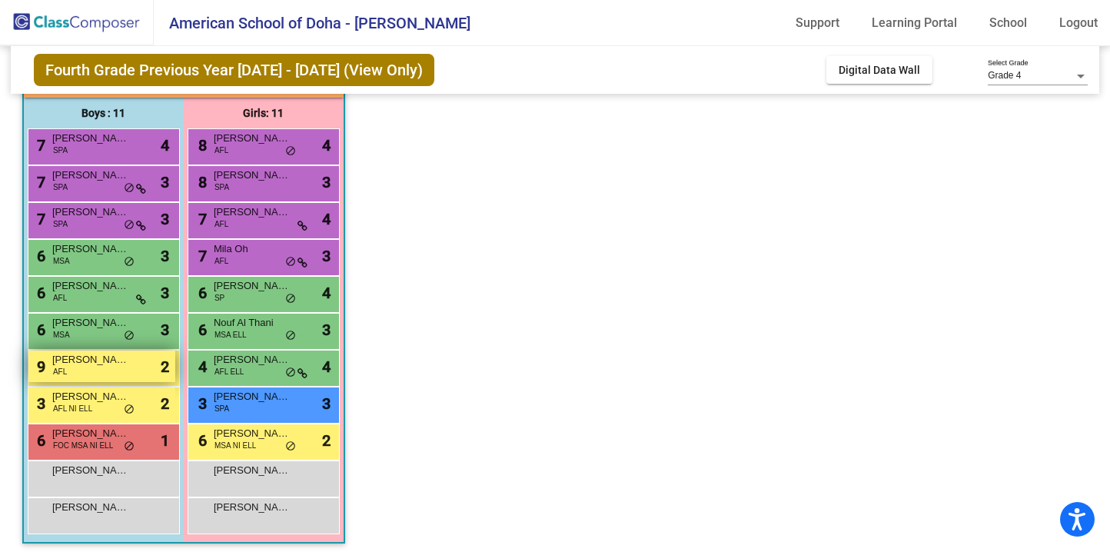
click at [91, 365] on span "[PERSON_NAME] -[PERSON_NAME]" at bounding box center [90, 359] width 77 height 15
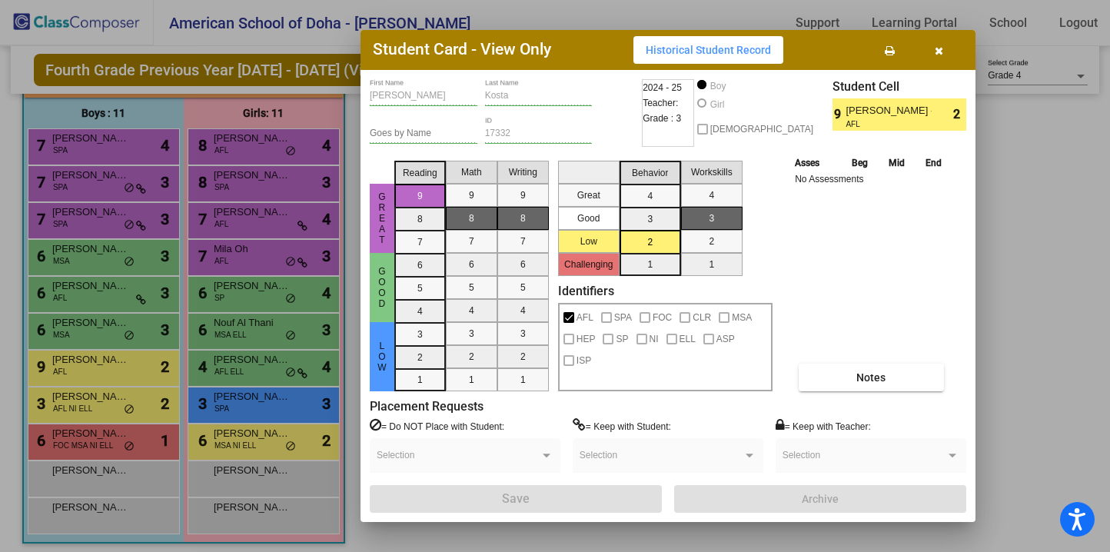
click at [658, 47] on span "Historical Student Record" at bounding box center [708, 50] width 125 height 12
click at [933, 49] on button "button" at bounding box center [938, 50] width 49 height 28
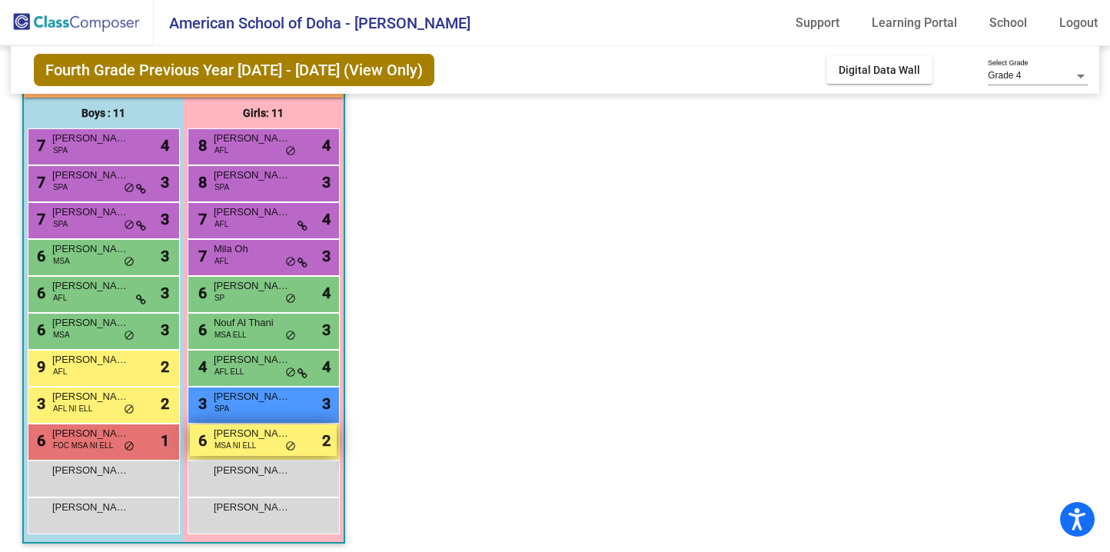
click at [264, 444] on div "6 Lulwa [PERSON_NAME] MSA NI ELL lock do_not_disturb_alt 2" at bounding box center [263, 440] width 147 height 32
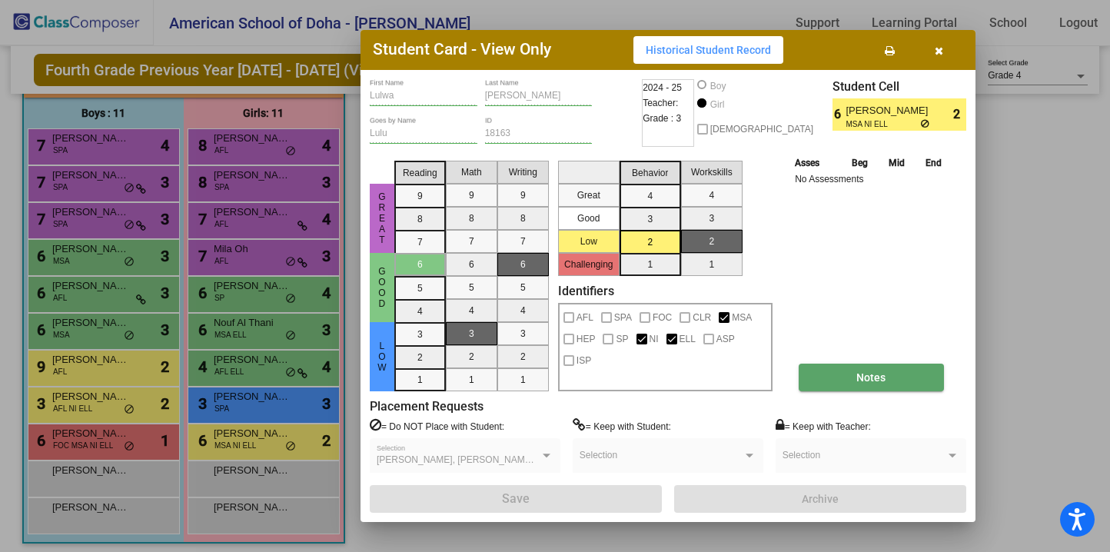
click at [844, 377] on button "Notes" at bounding box center [871, 378] width 145 height 28
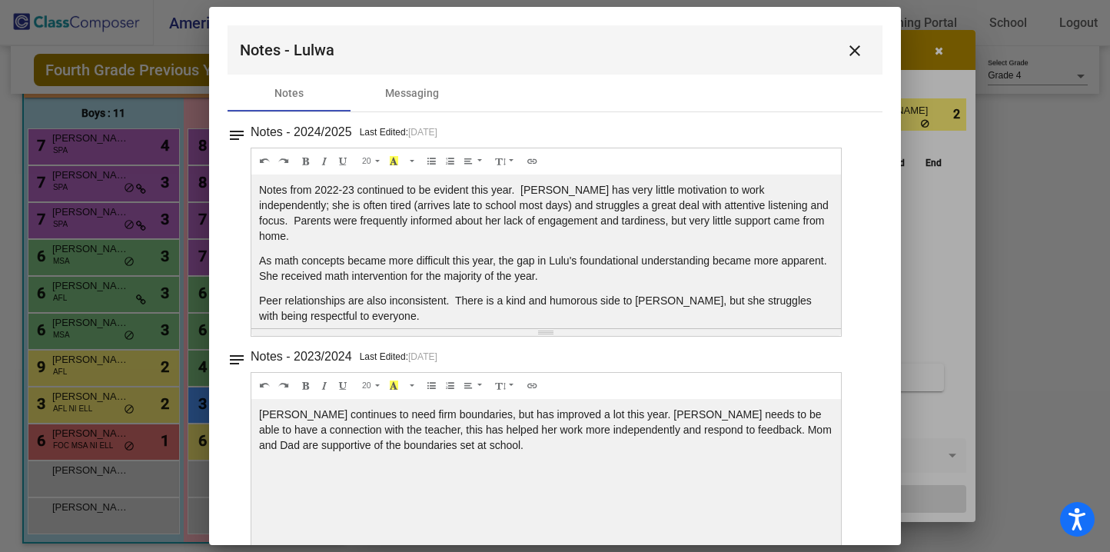
scroll to position [22, 0]
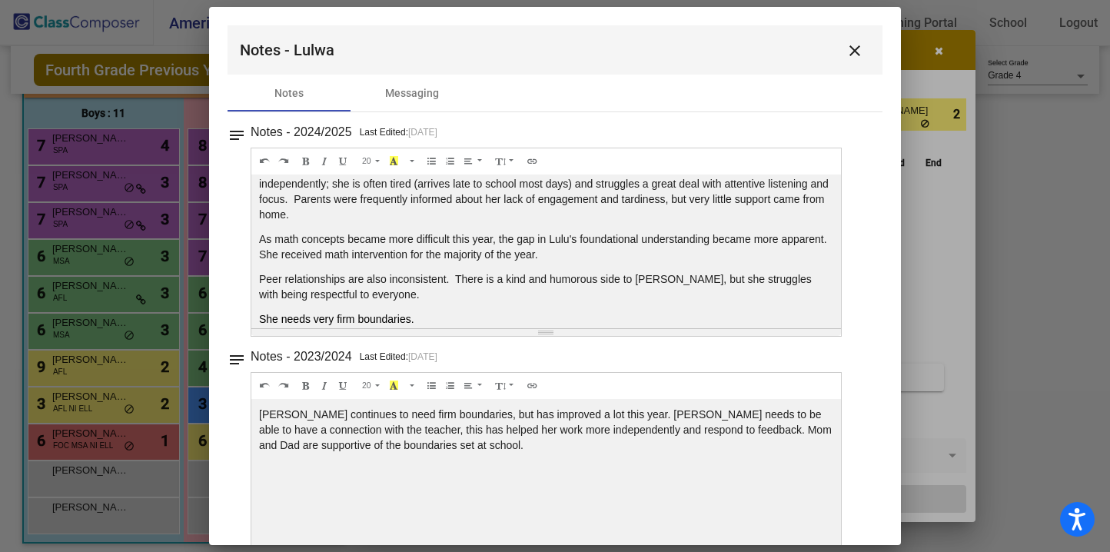
click at [425, 311] on p "She needs very firm boundaries." at bounding box center [546, 318] width 574 height 15
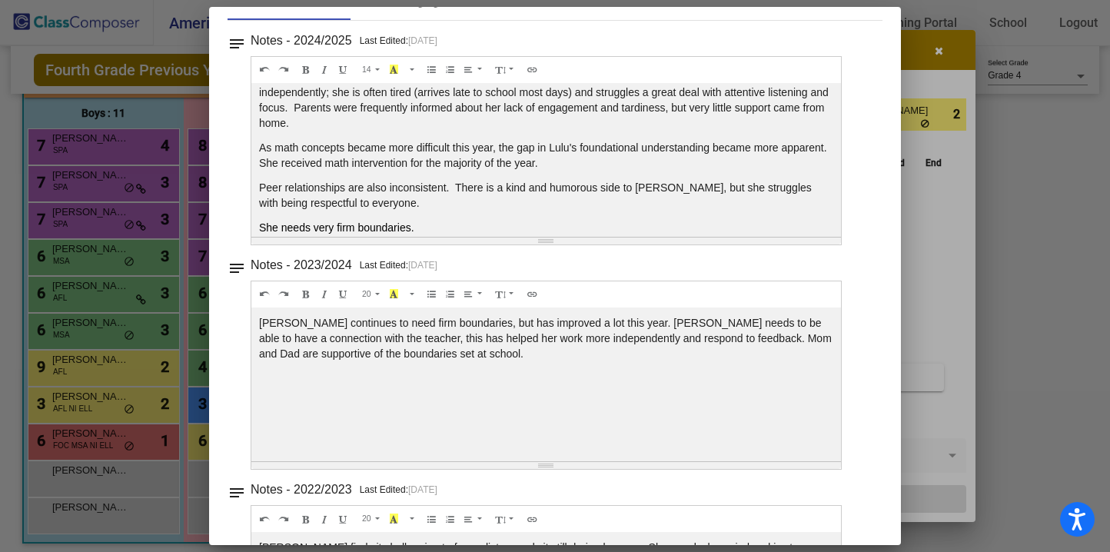
scroll to position [0, 0]
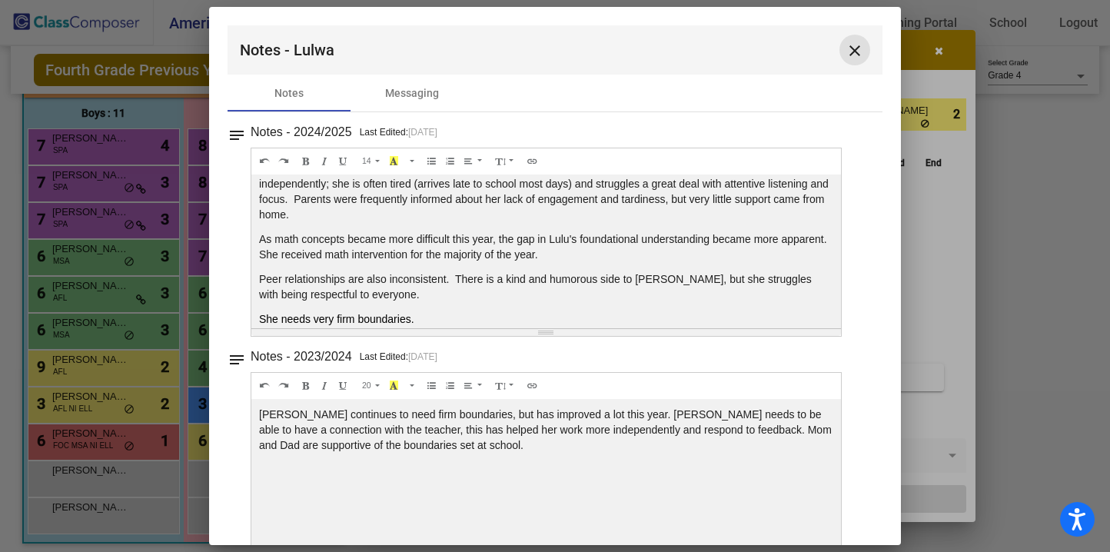
click at [846, 47] on mat-icon "close" at bounding box center [855, 51] width 18 height 18
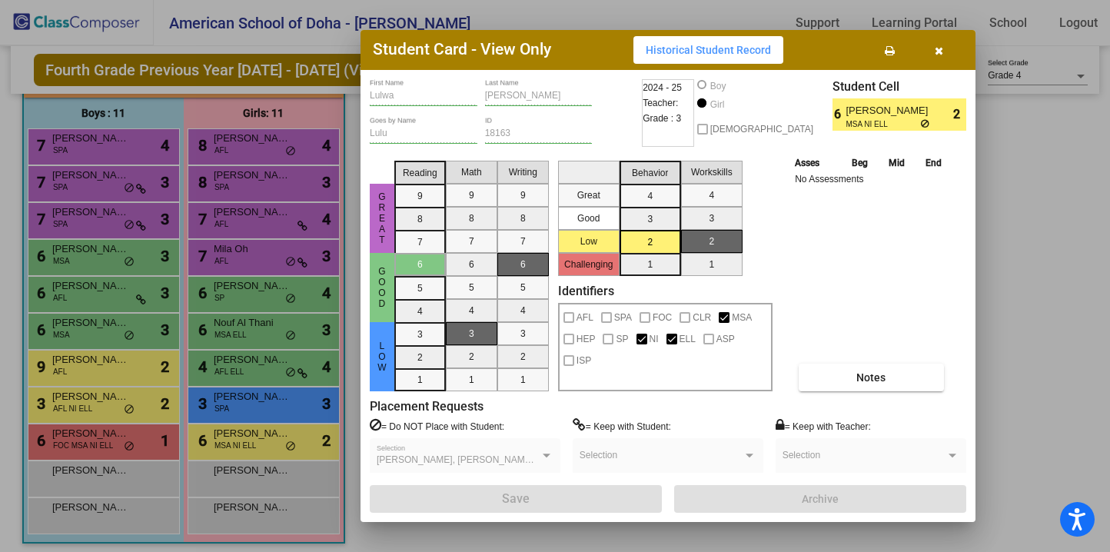
click at [935, 48] on icon "button" at bounding box center [939, 50] width 8 height 11
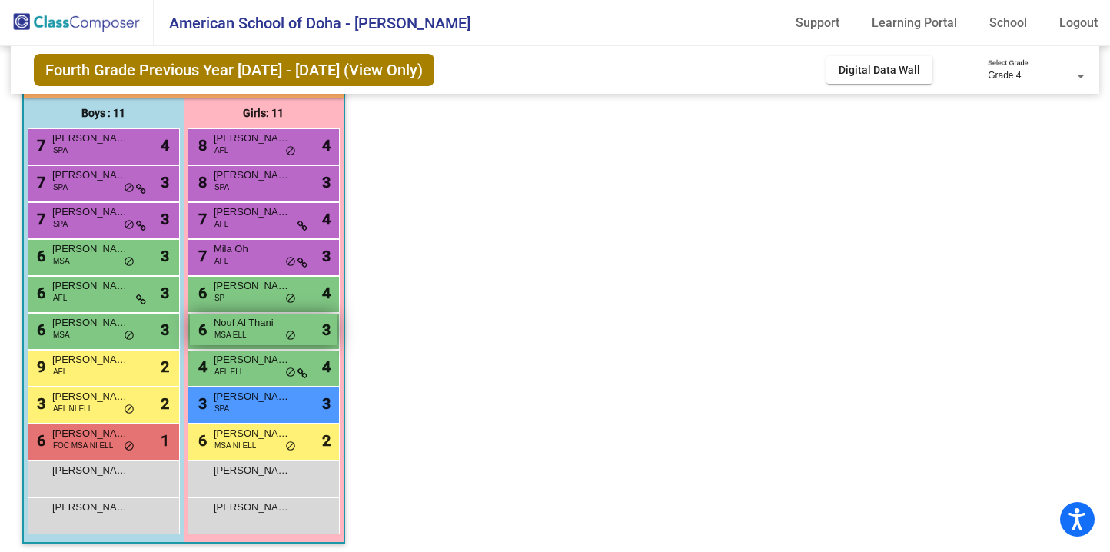
click at [260, 340] on div "6 Nouf Al Thani MSA ELL lock do_not_disturb_alt 3" at bounding box center [263, 330] width 147 height 32
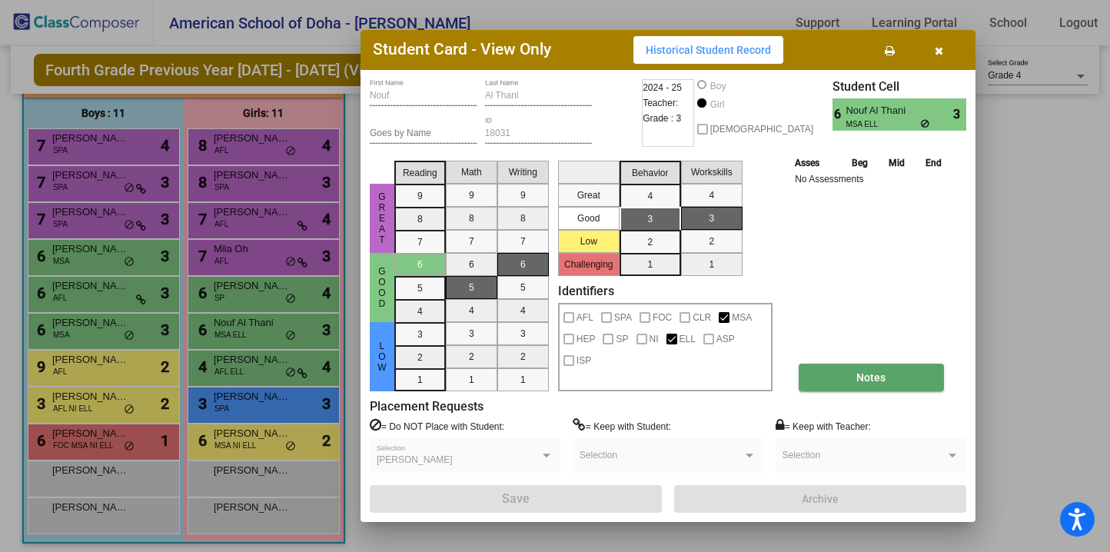
click at [902, 375] on button "Notes" at bounding box center [871, 378] width 145 height 28
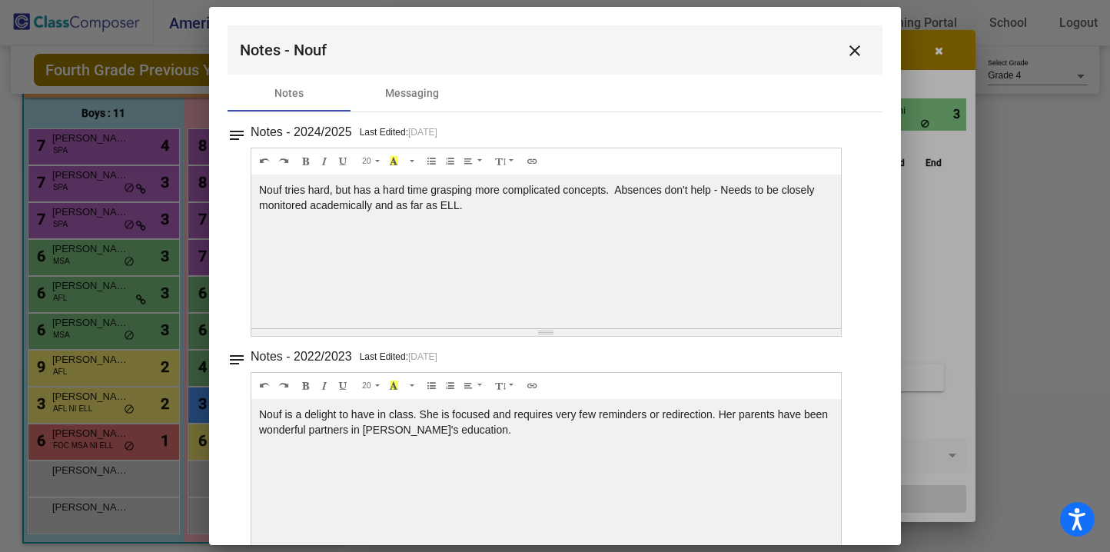
click at [846, 47] on mat-icon "close" at bounding box center [855, 51] width 18 height 18
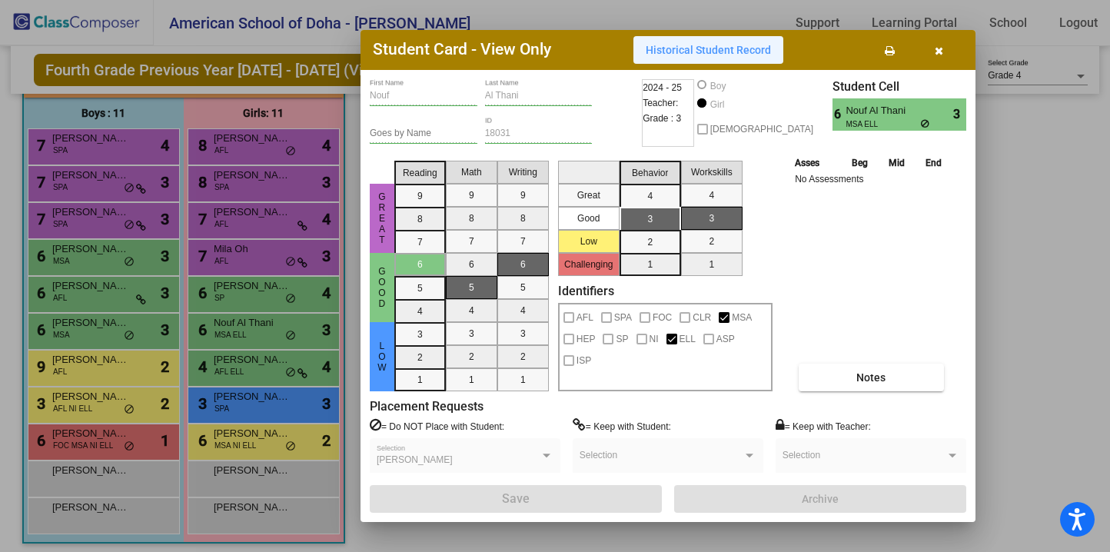
click at [730, 58] on button "Historical Student Record" at bounding box center [708, 50] width 150 height 28
click at [937, 51] on icon "button" at bounding box center [939, 50] width 8 height 11
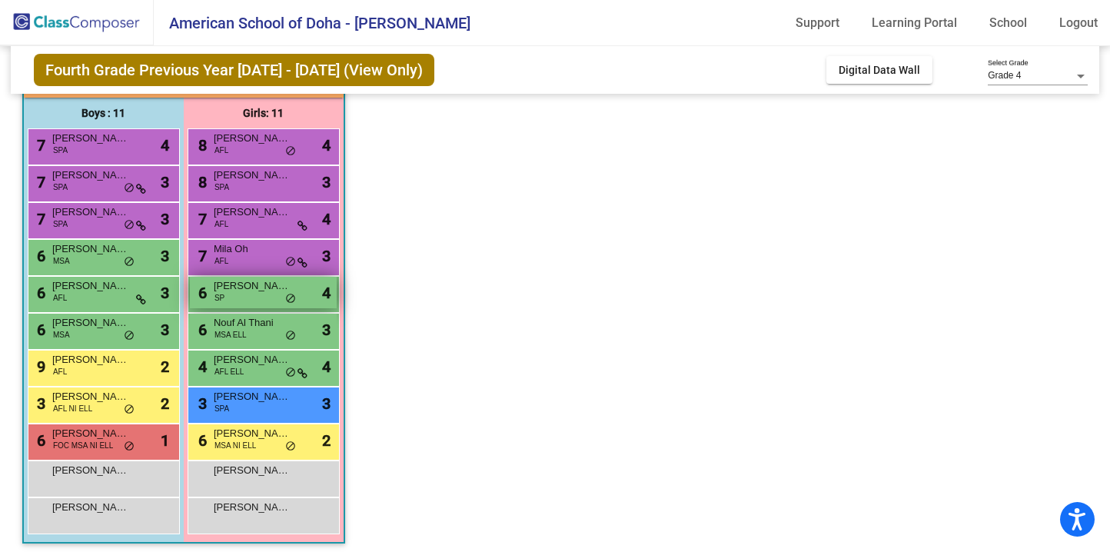
click at [249, 286] on span "[PERSON_NAME]" at bounding box center [252, 285] width 77 height 15
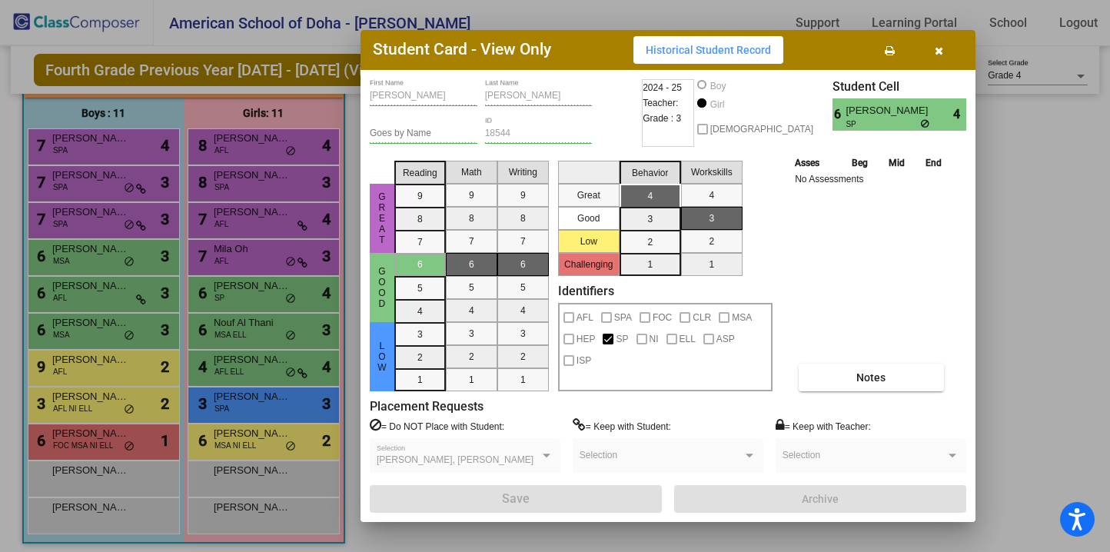
click at [941, 44] on span "button" at bounding box center [939, 50] width 8 height 12
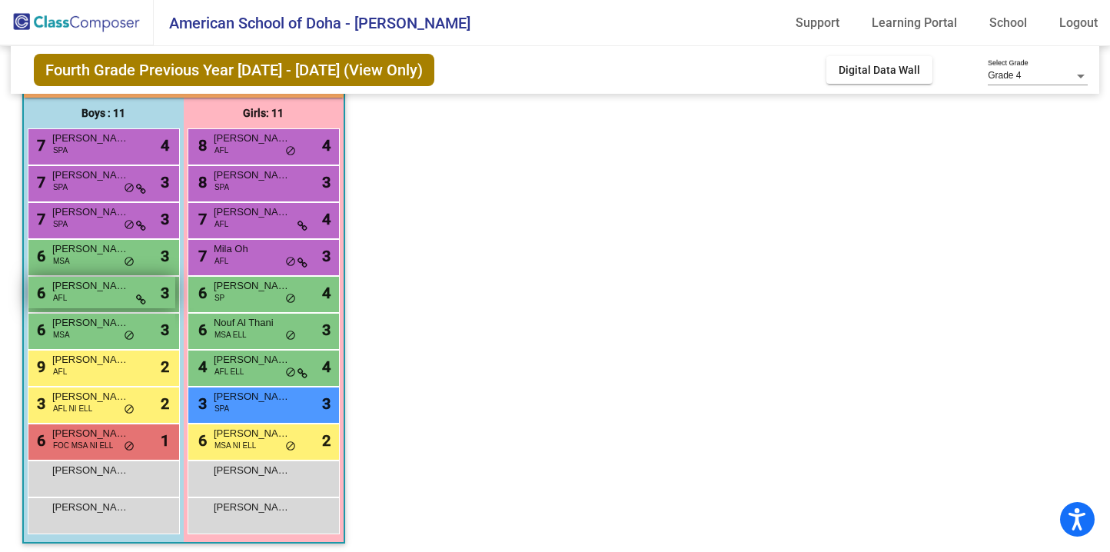
click at [98, 298] on div "6 [PERSON_NAME] AFL lock do_not_disturb_alt 3" at bounding box center [101, 293] width 147 height 32
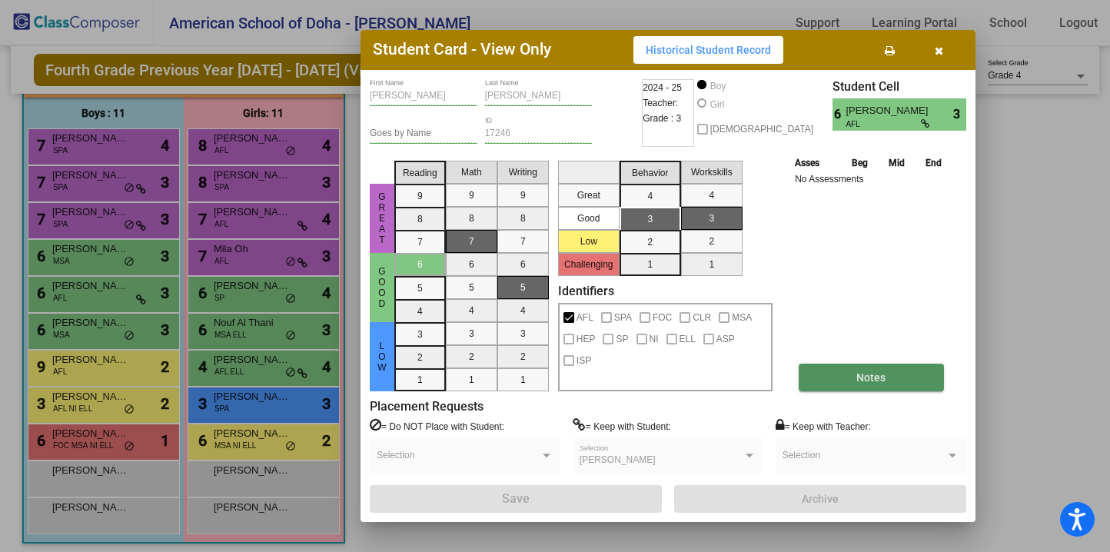
click at [864, 379] on span "Notes" at bounding box center [870, 377] width 29 height 12
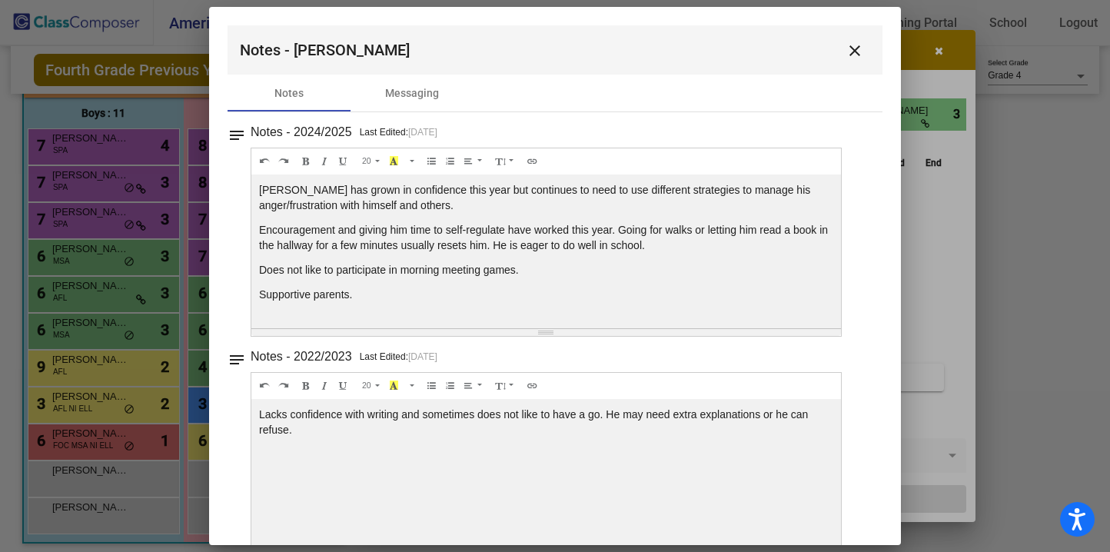
click at [862, 337] on div "Notes - 2022/2023 Last Edited: [DATE] 20 8 9 10 11 12 14 18 24 36 Background Co…" at bounding box center [562, 228] width 622 height 215
click at [846, 51] on mat-icon "close" at bounding box center [855, 51] width 18 height 18
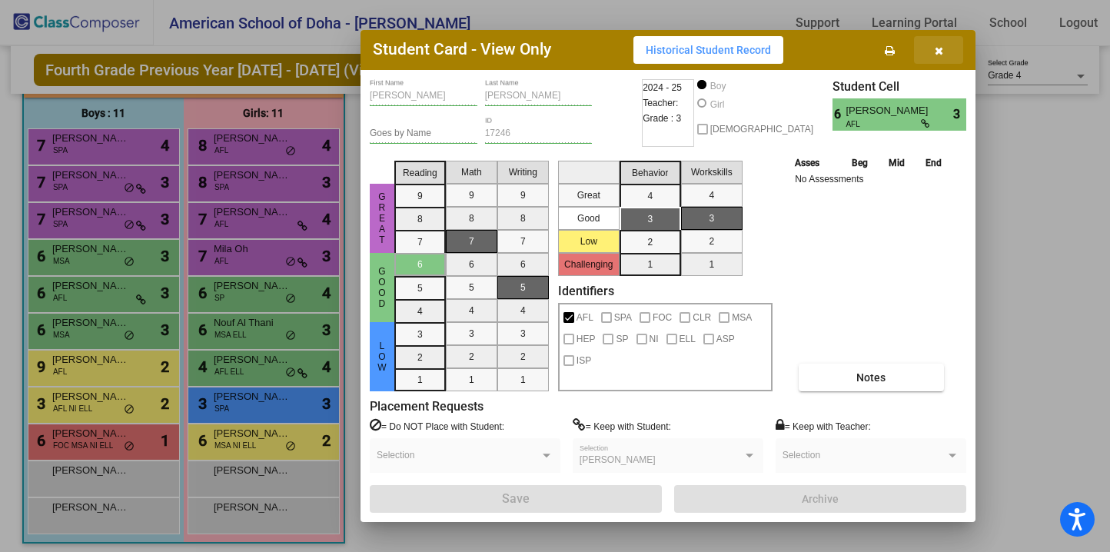
click at [940, 44] on span "button" at bounding box center [939, 50] width 8 height 12
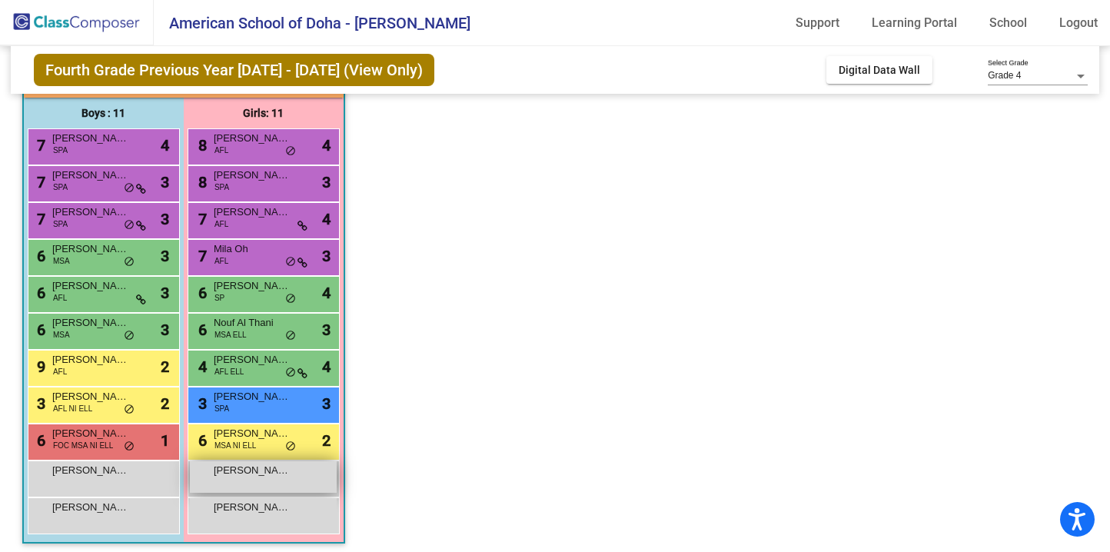
click at [248, 477] on span "[PERSON_NAME]" at bounding box center [252, 470] width 77 height 15
click at [421, 327] on app-classroom "Class 2 picture_as_pdf [PERSON_NAME] Add Student First Name Last Name Student I…" at bounding box center [554, 293] width 1065 height 530
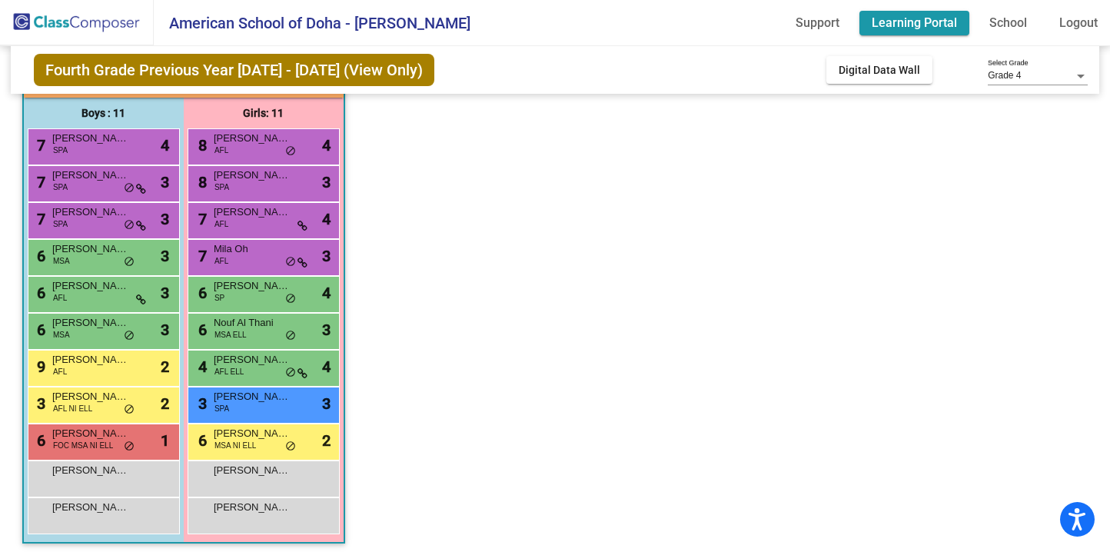
click at [909, 22] on link "Learning Portal" at bounding box center [914, 23] width 110 height 25
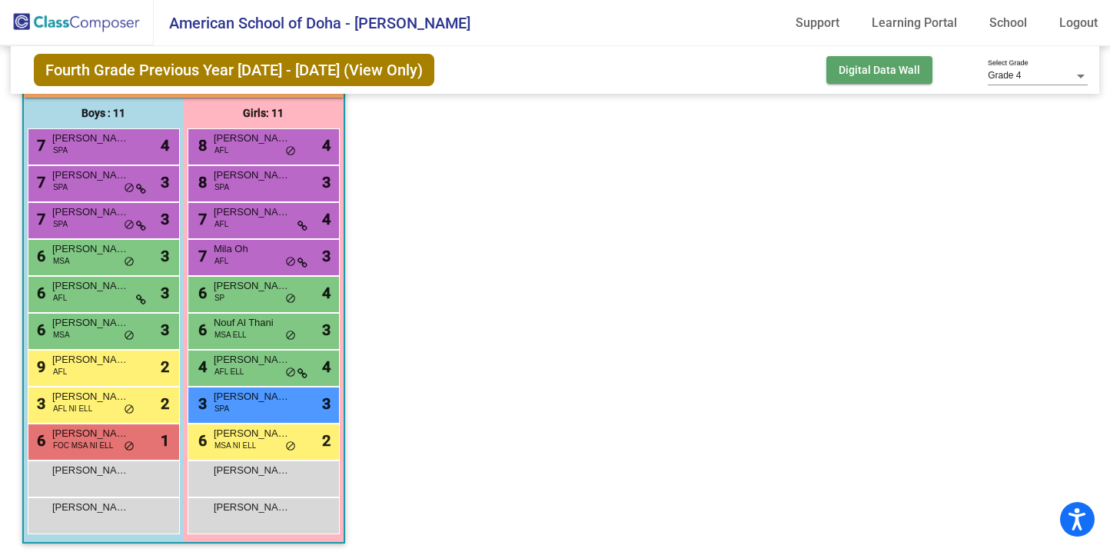
click at [880, 68] on span "Digital Data Wall" at bounding box center [879, 70] width 81 height 12
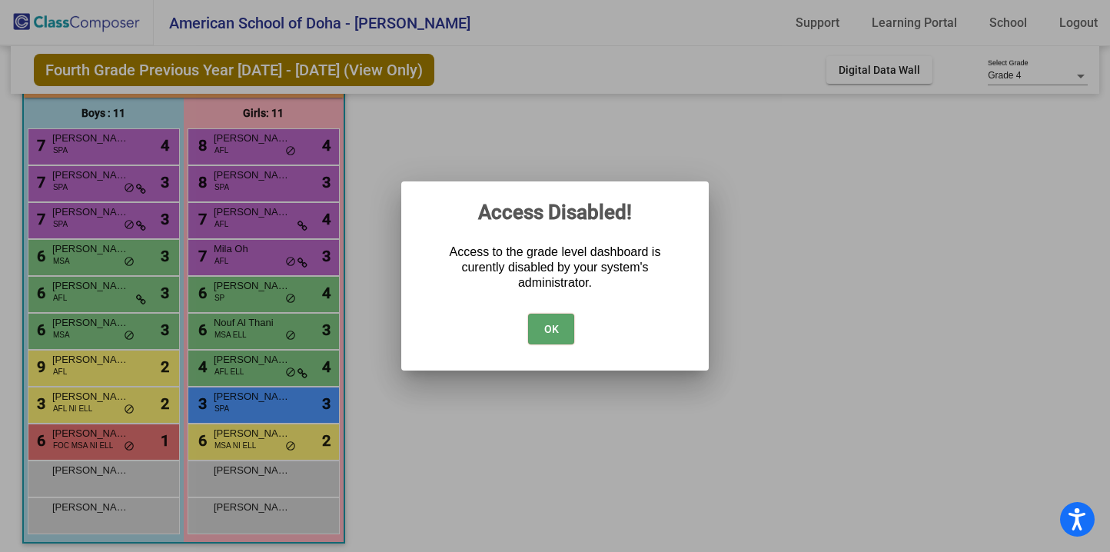
click at [553, 329] on button "OK" at bounding box center [551, 329] width 46 height 31
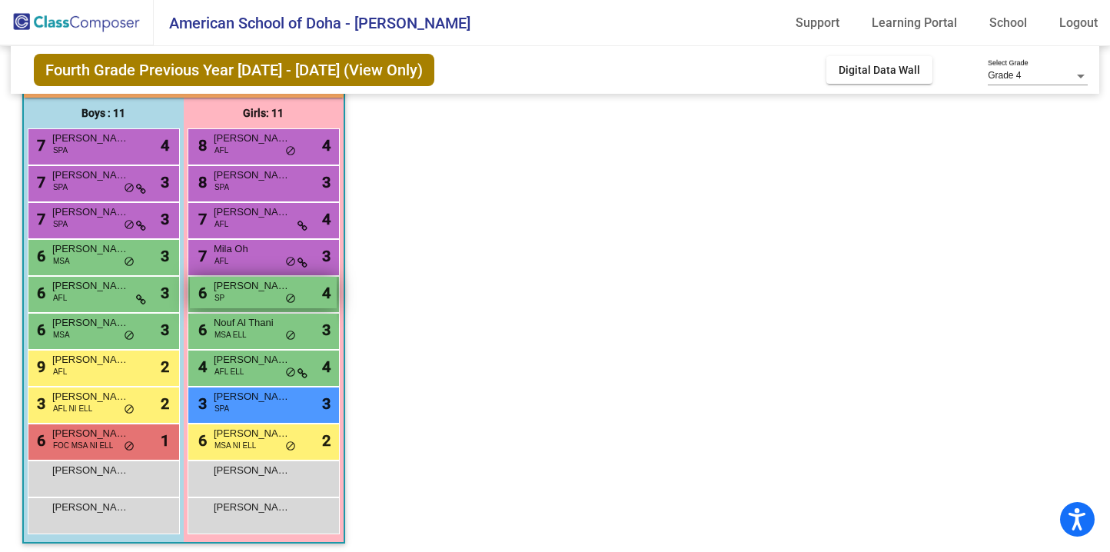
click at [249, 291] on span "[PERSON_NAME]" at bounding box center [252, 285] width 77 height 15
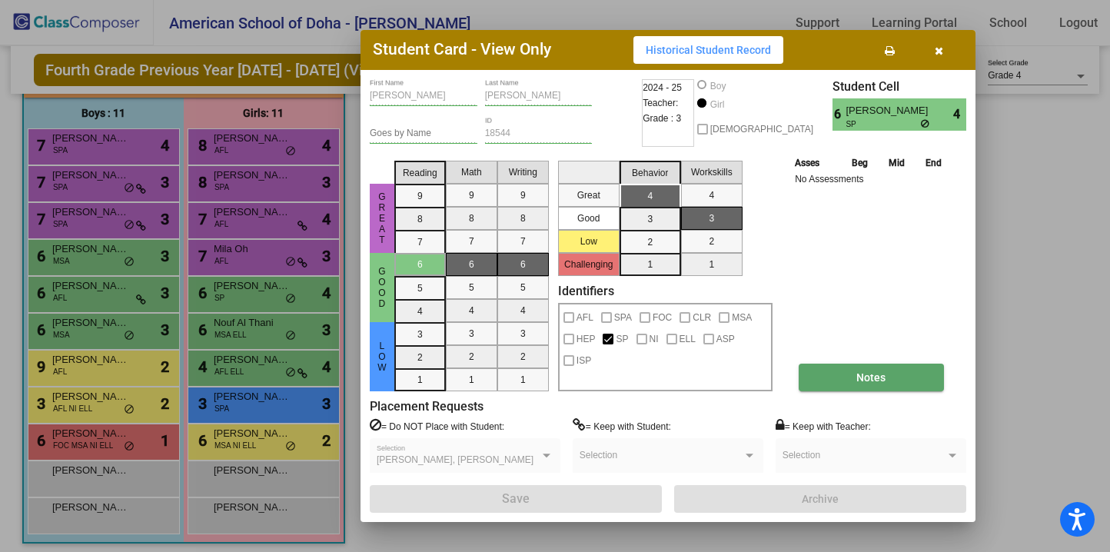
click at [873, 375] on span "Notes" at bounding box center [870, 377] width 29 height 12
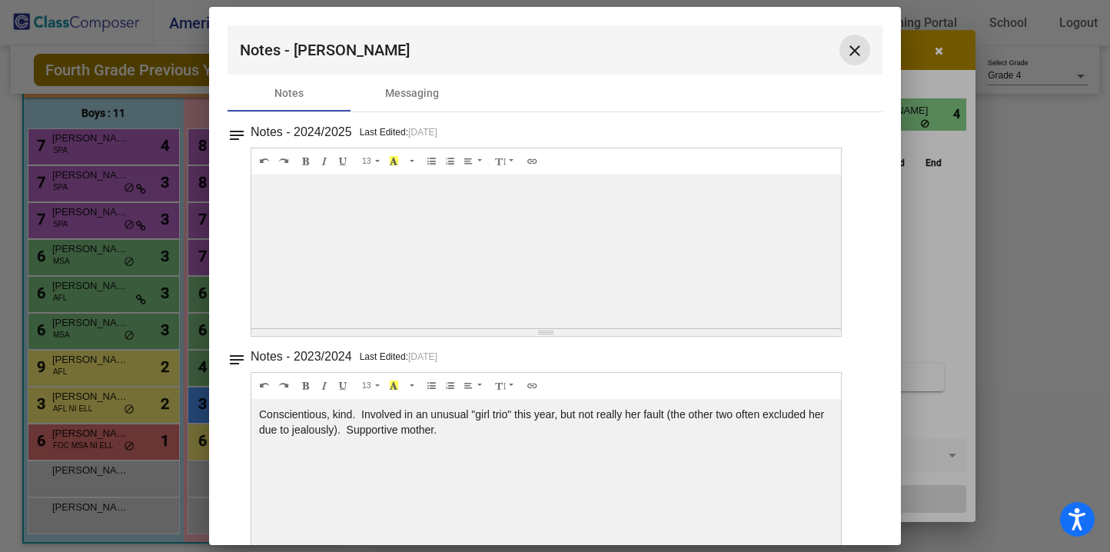
click at [846, 48] on mat-icon "close" at bounding box center [855, 51] width 18 height 18
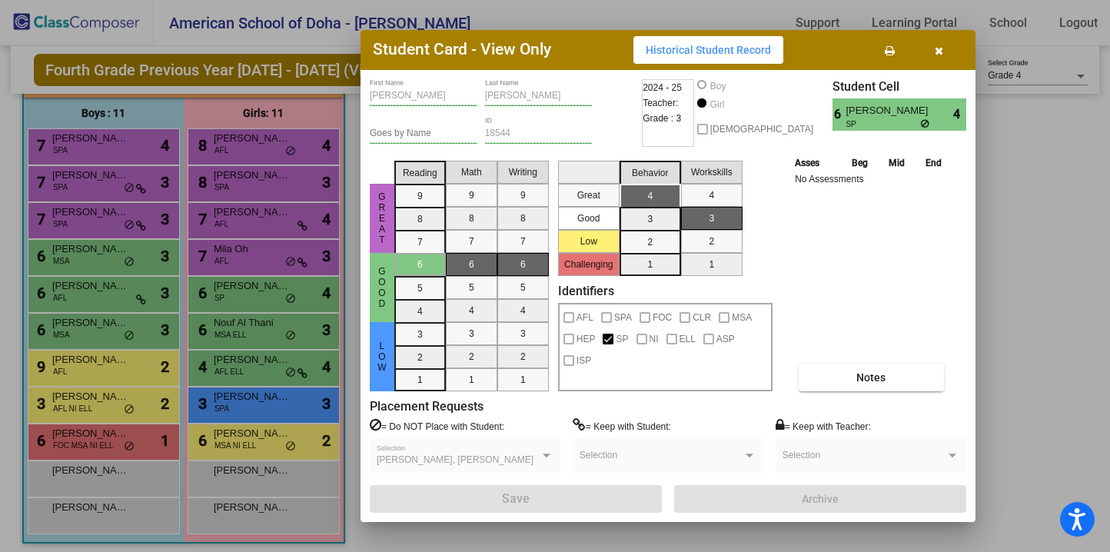
click at [944, 47] on button "button" at bounding box center [938, 50] width 49 height 28
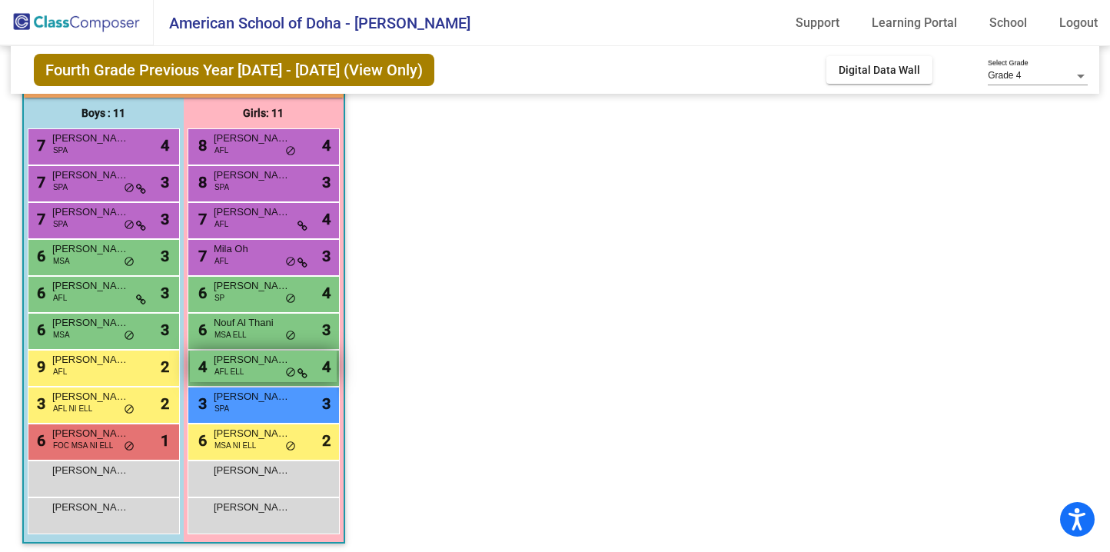
click at [243, 362] on span "[PERSON_NAME] [PERSON_NAME]" at bounding box center [252, 359] width 77 height 15
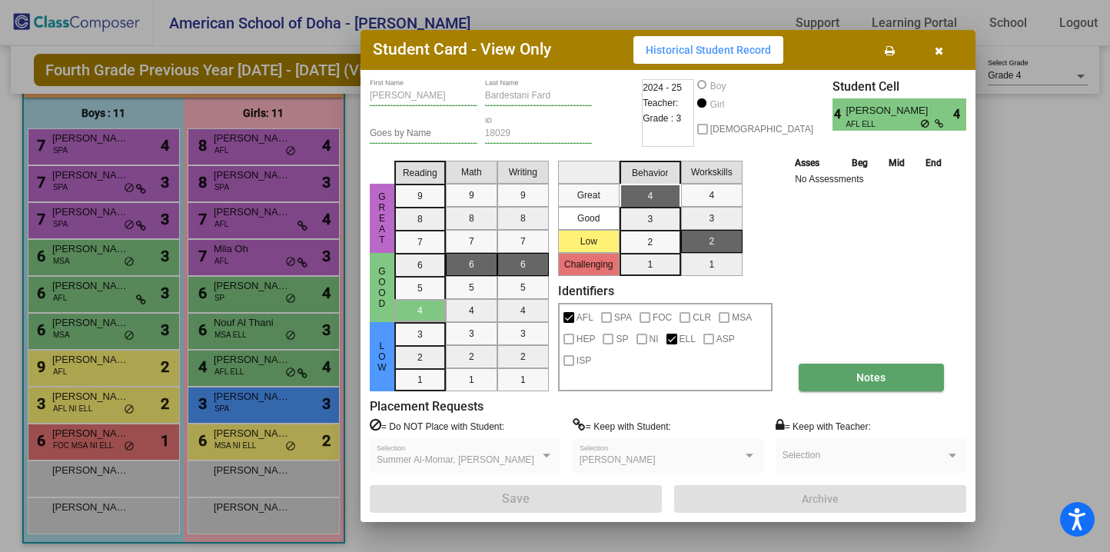
click at [836, 380] on button "Notes" at bounding box center [871, 378] width 145 height 28
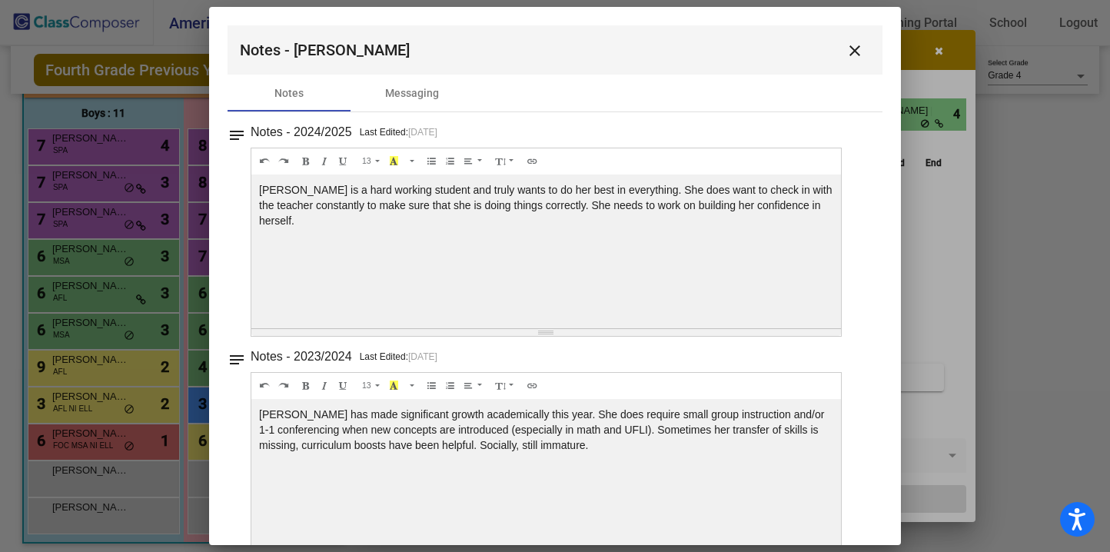
click at [847, 48] on mat-icon "close" at bounding box center [855, 51] width 18 height 18
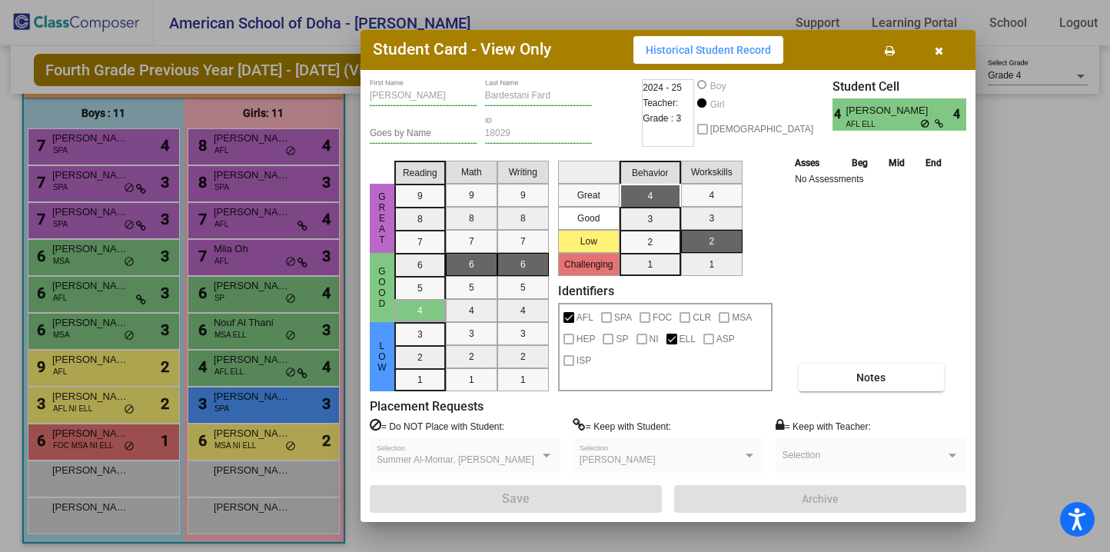
click at [944, 48] on button "button" at bounding box center [938, 50] width 49 height 28
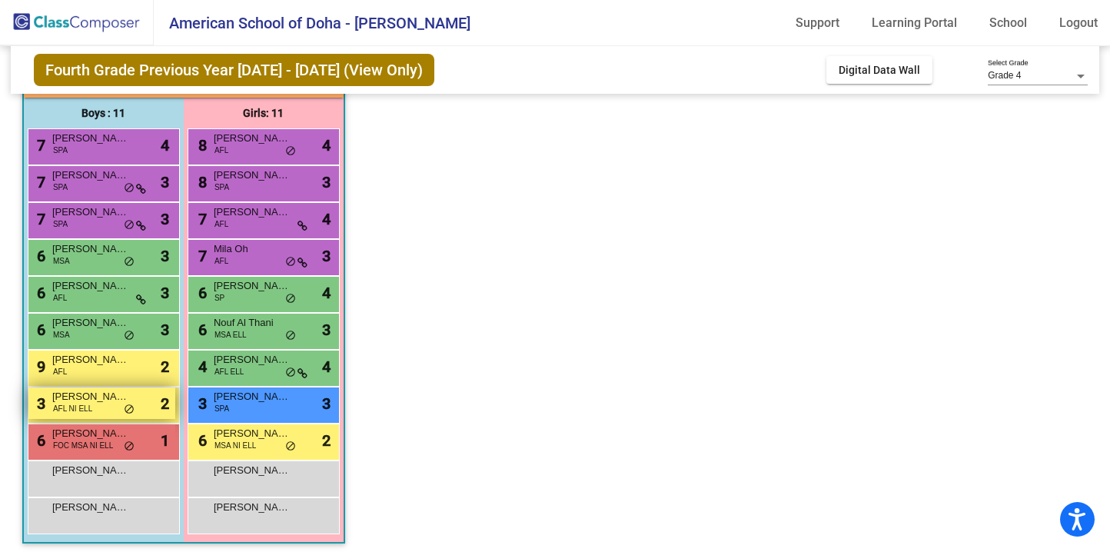
click at [93, 405] on div "3 [PERSON_NAME] AFL NI ELL lock do_not_disturb_alt 2" at bounding box center [101, 403] width 147 height 32
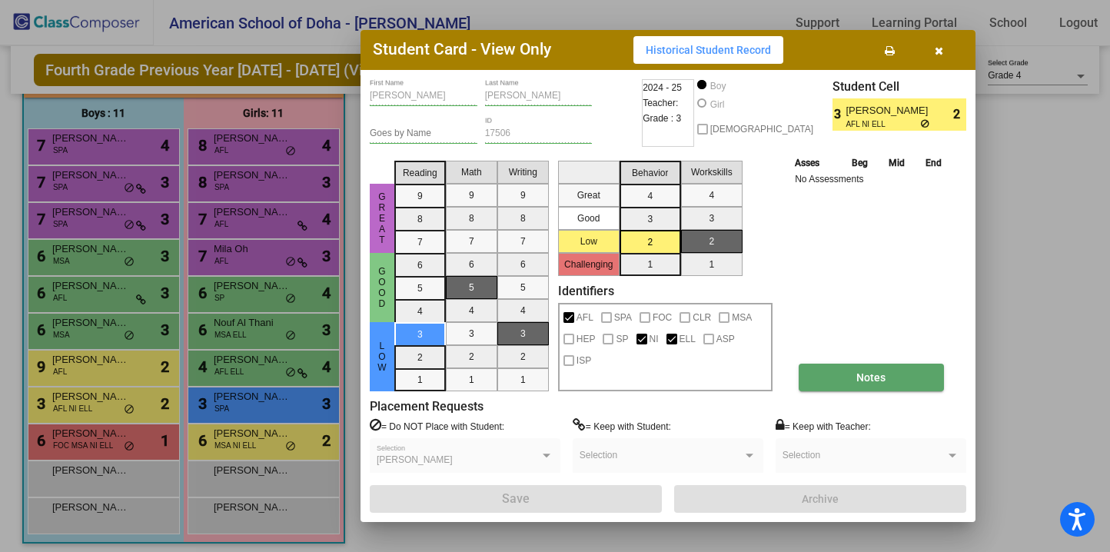
click at [866, 371] on span "Notes" at bounding box center [870, 377] width 29 height 12
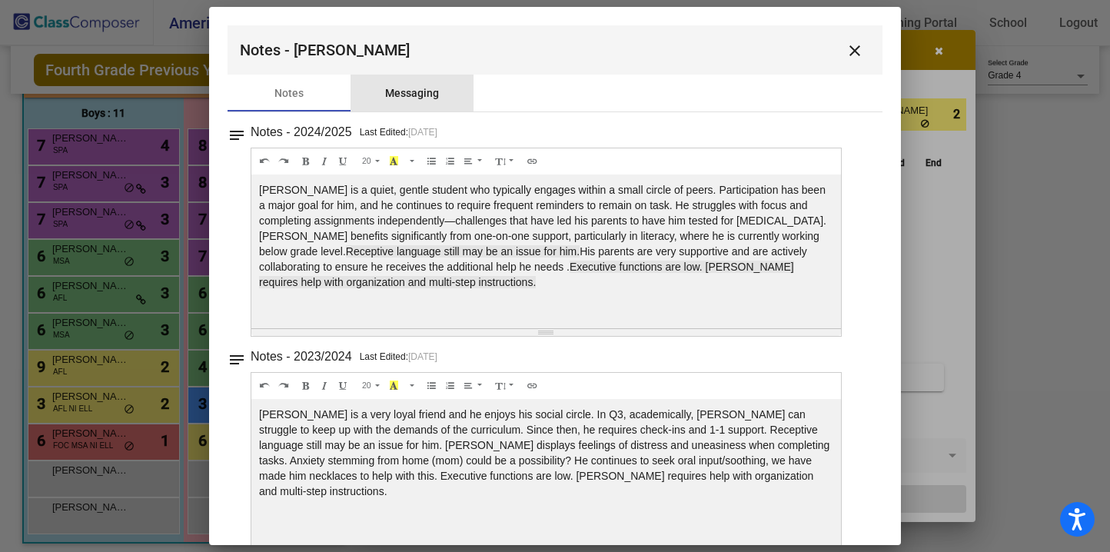
click at [422, 88] on div "Messaging" at bounding box center [412, 93] width 54 height 16
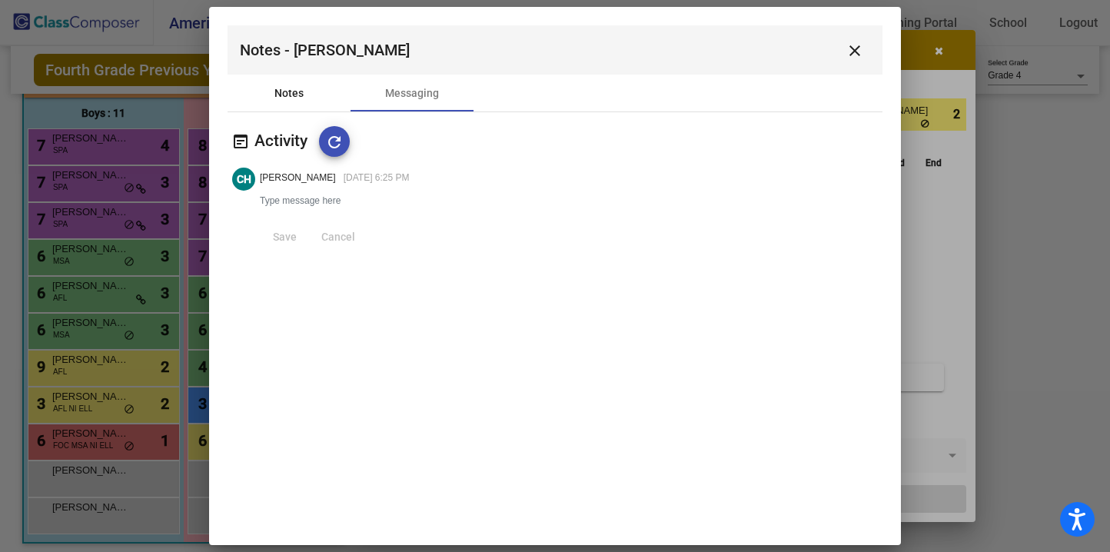
click at [296, 91] on div "Notes" at bounding box center [288, 93] width 29 height 16
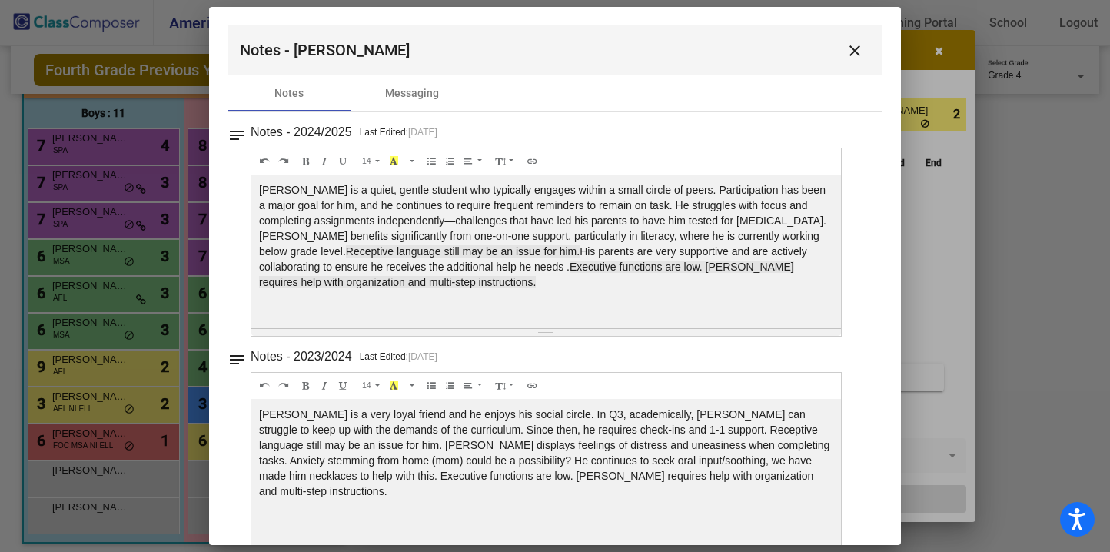
click at [233, 132] on mat-icon "notes" at bounding box center [237, 130] width 18 height 18
click at [846, 48] on mat-icon "close" at bounding box center [855, 51] width 18 height 18
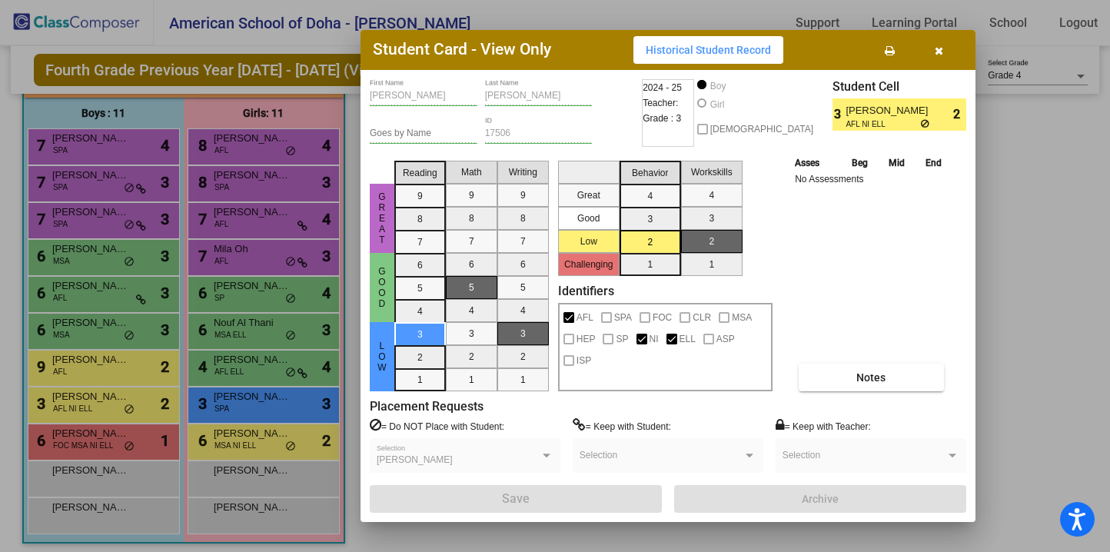
click at [929, 47] on button "button" at bounding box center [938, 50] width 49 height 28
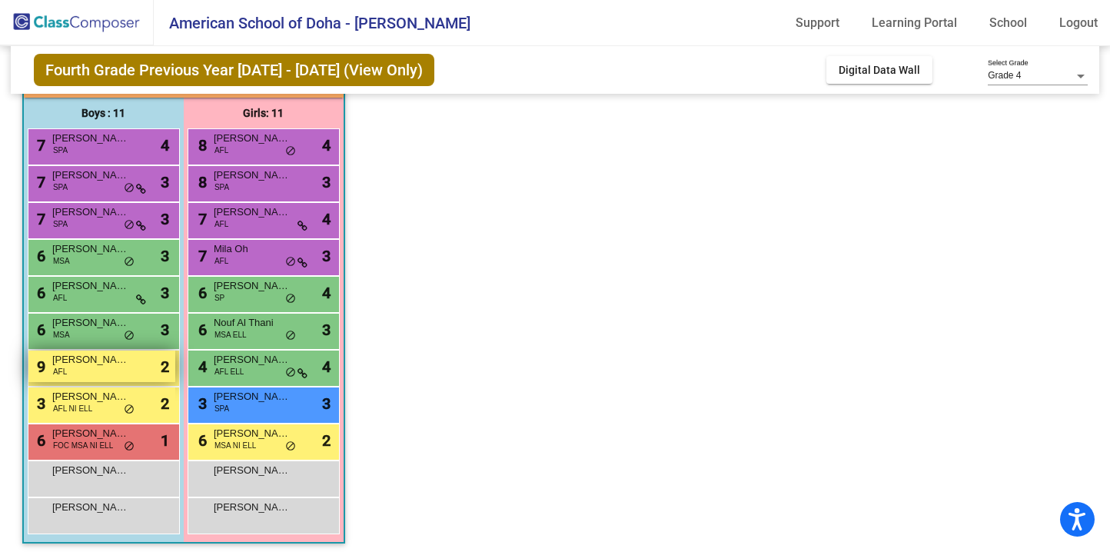
click at [101, 365] on span "[PERSON_NAME] -[PERSON_NAME]" at bounding box center [90, 359] width 77 height 15
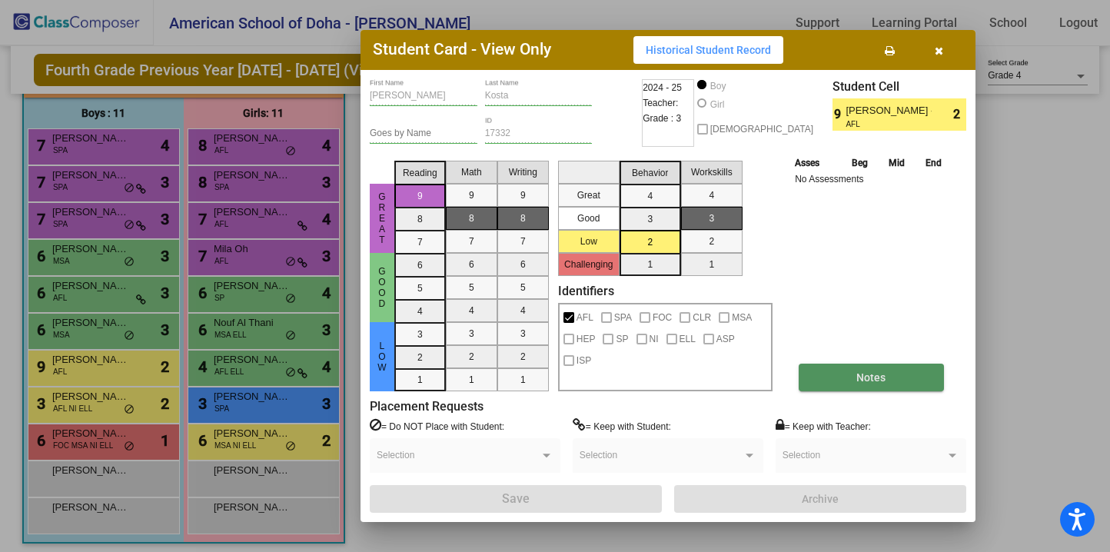
click at [843, 374] on button "Notes" at bounding box center [871, 378] width 145 height 28
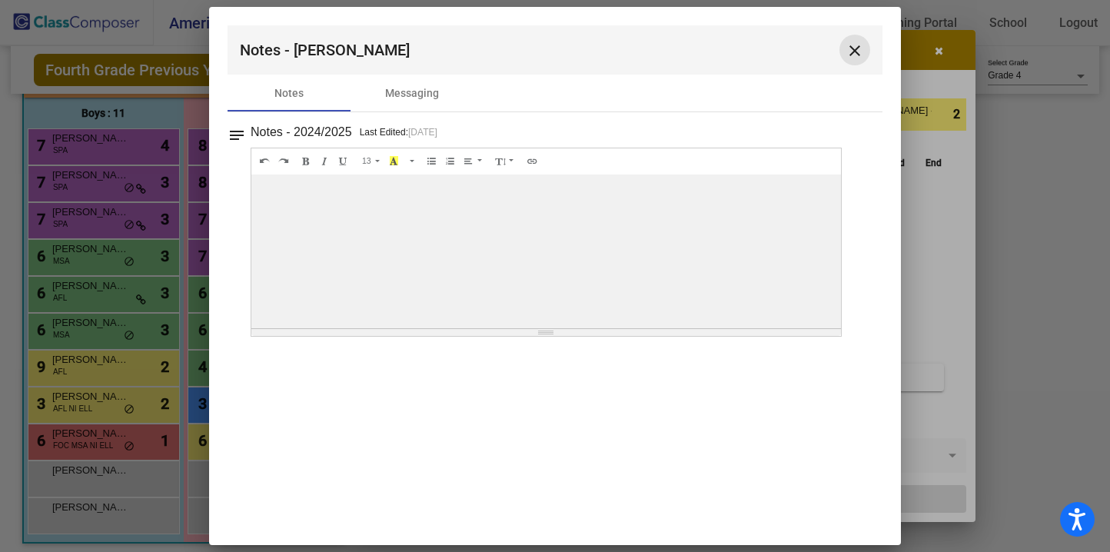
click at [852, 49] on mat-icon "close" at bounding box center [855, 51] width 18 height 18
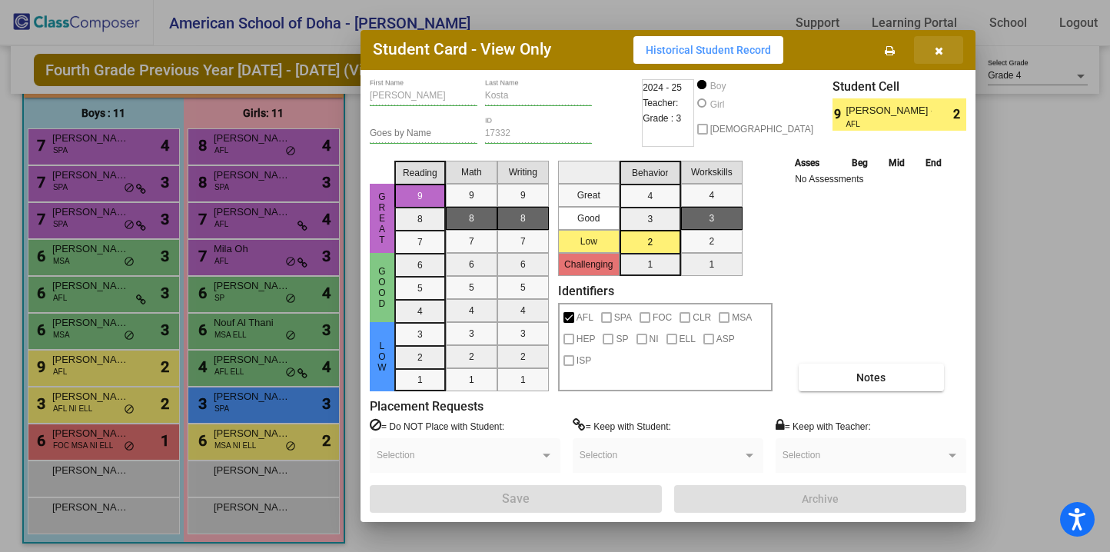
click at [939, 48] on icon "button" at bounding box center [939, 50] width 8 height 11
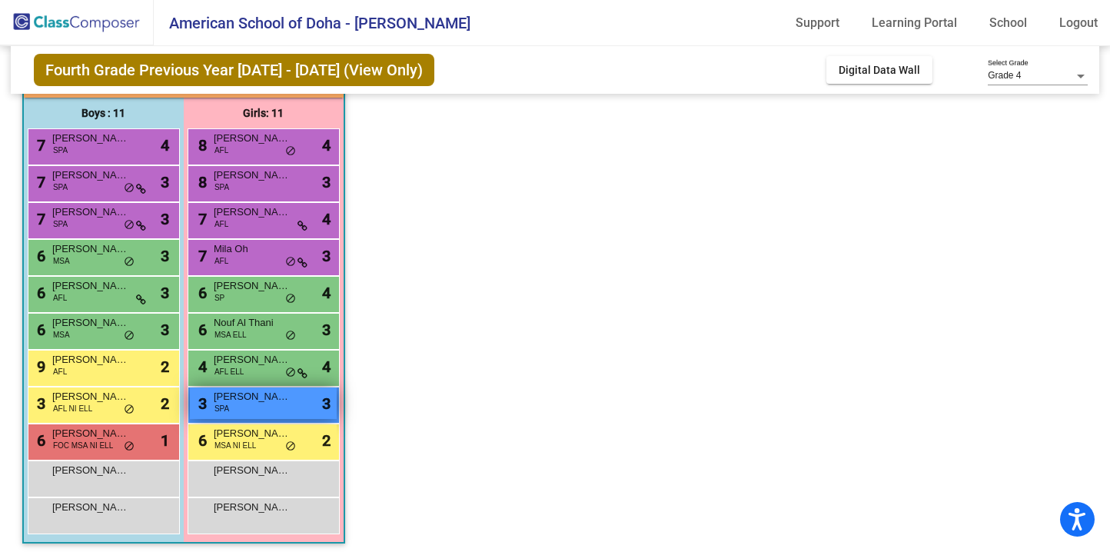
click at [224, 400] on span "[PERSON_NAME]" at bounding box center [252, 396] width 77 height 15
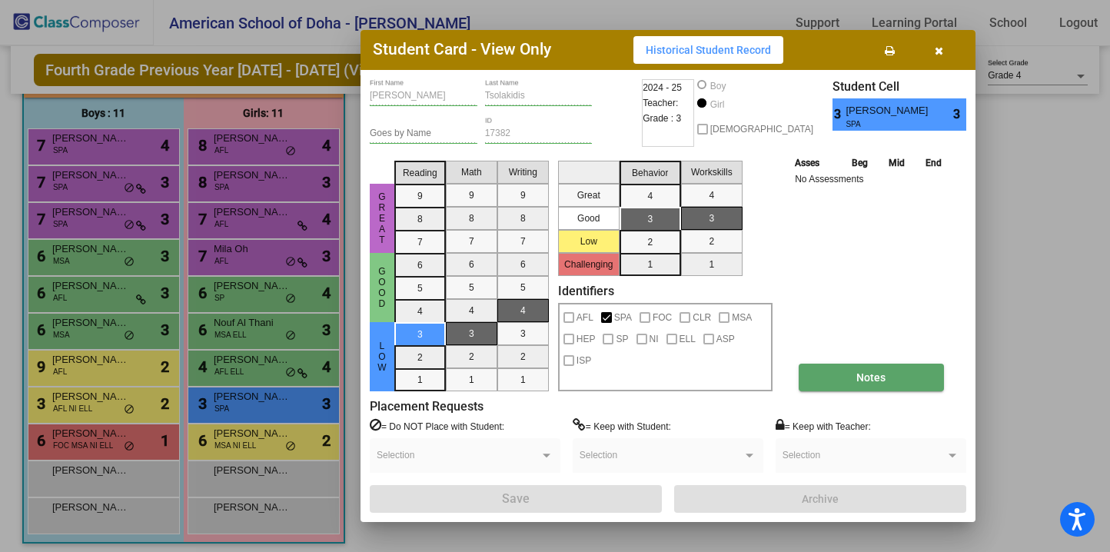
click at [834, 372] on button "Notes" at bounding box center [871, 378] width 145 height 28
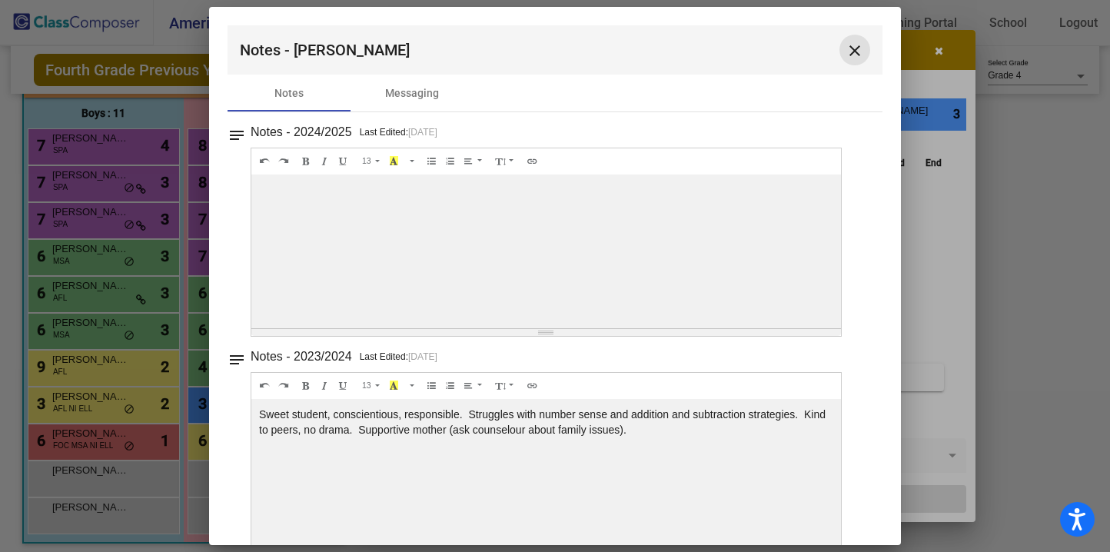
click at [846, 46] on mat-icon "close" at bounding box center [855, 51] width 18 height 18
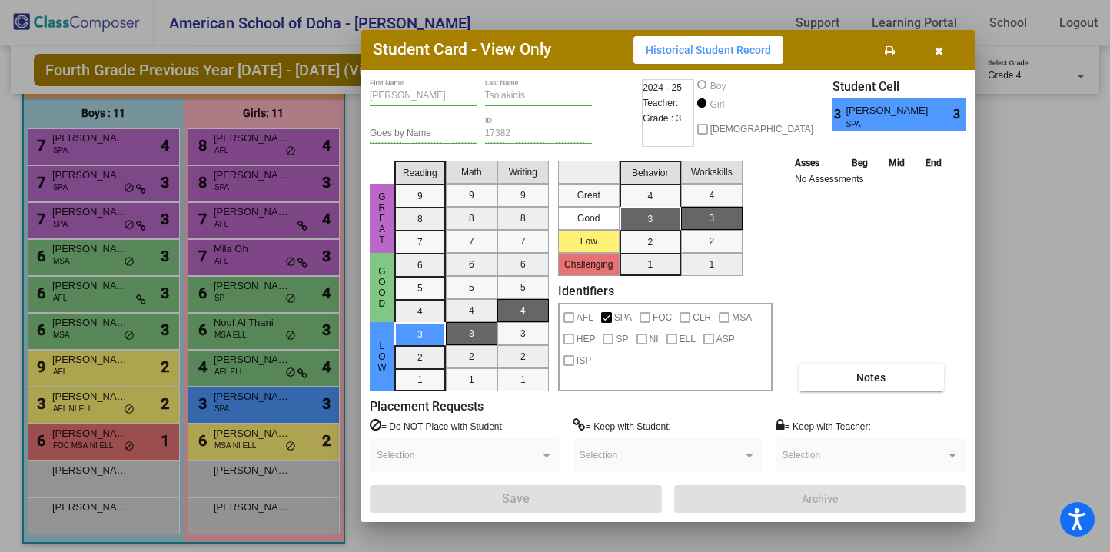
click at [939, 51] on icon "button" at bounding box center [939, 50] width 8 height 11
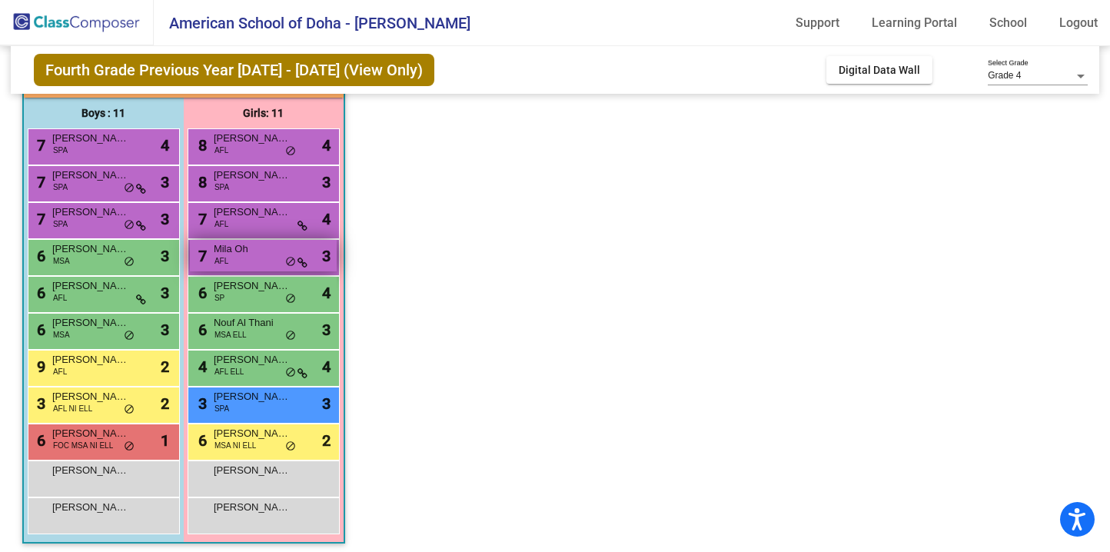
click at [275, 252] on span "Mila Oh" at bounding box center [252, 248] width 77 height 15
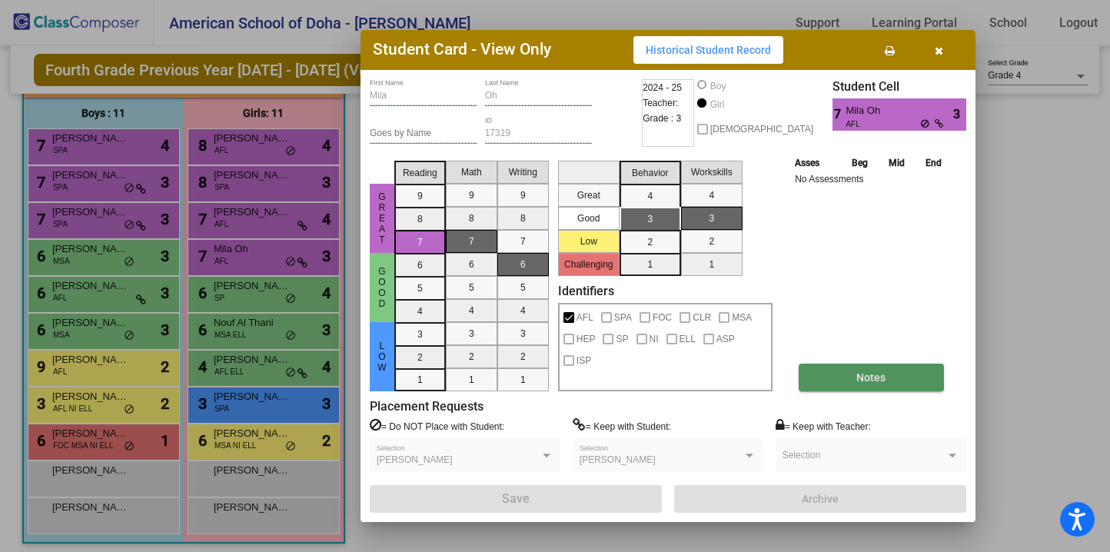
click at [874, 374] on span "Notes" at bounding box center [870, 377] width 29 height 12
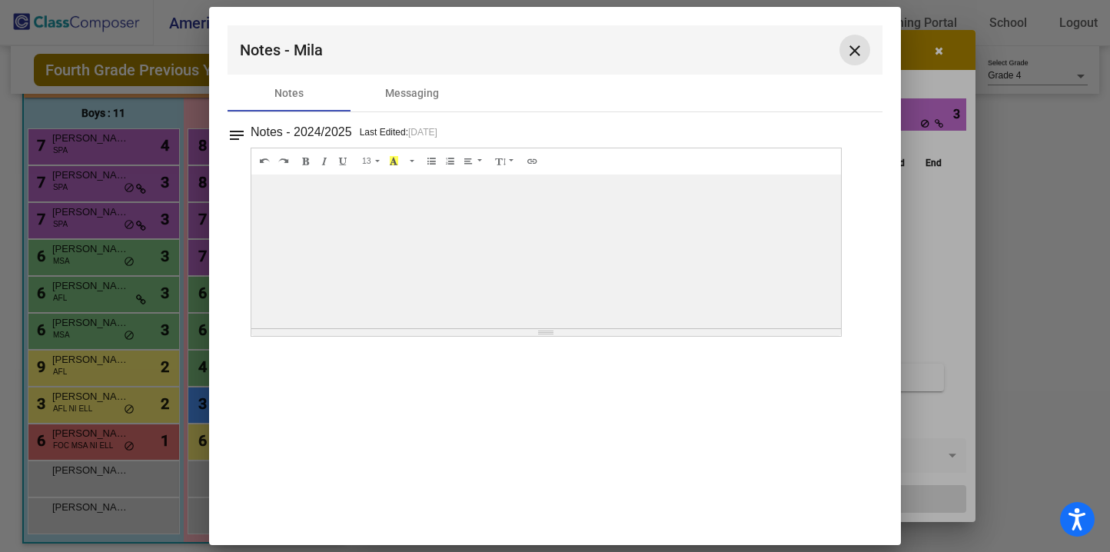
click at [856, 50] on mat-icon "close" at bounding box center [855, 51] width 18 height 18
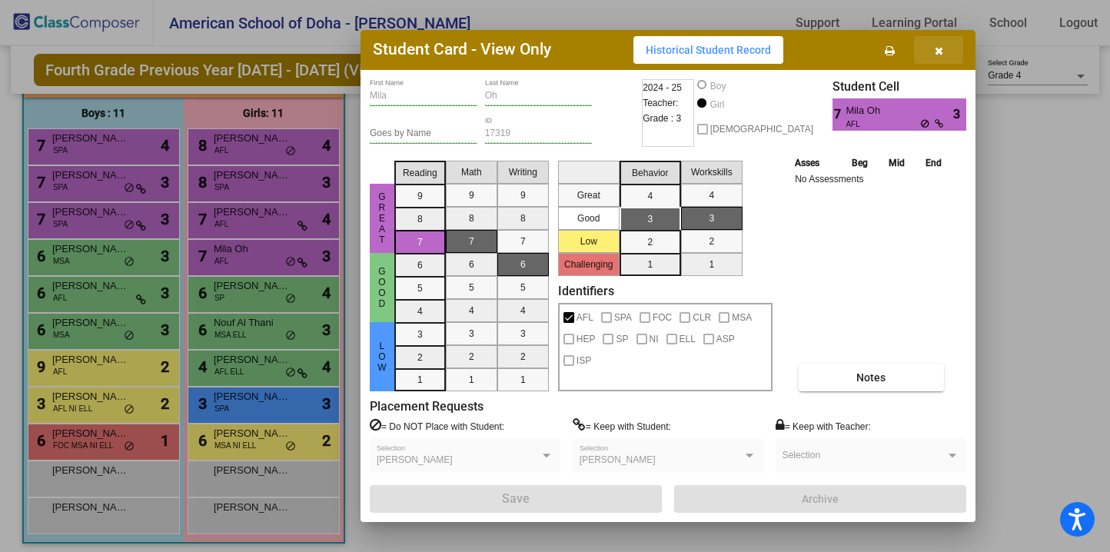
click at [933, 53] on button "button" at bounding box center [938, 50] width 49 height 28
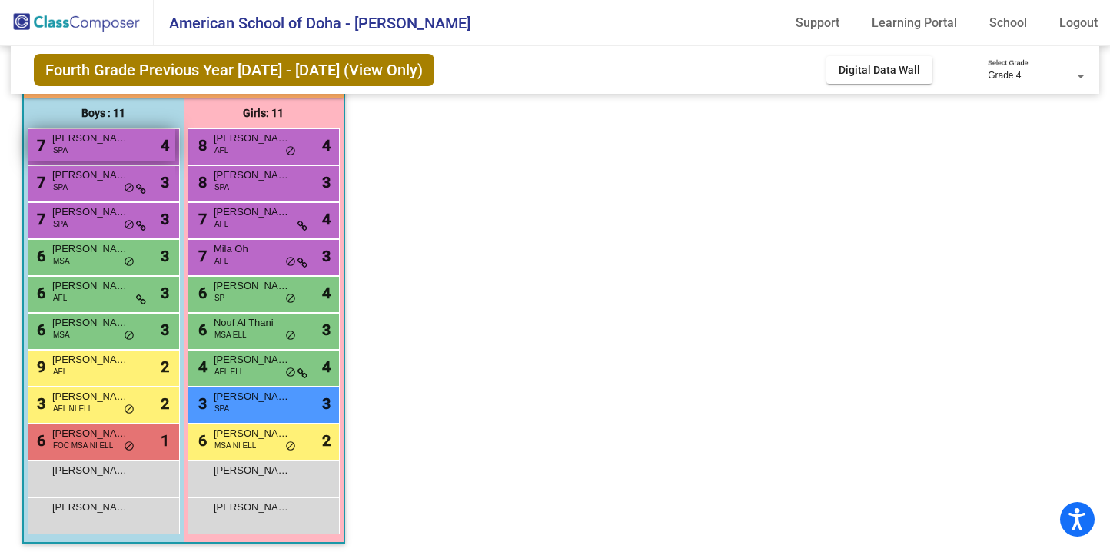
click at [135, 148] on div "7 [PERSON_NAME] SPA lock do_not_disturb_alt 4" at bounding box center [101, 145] width 147 height 32
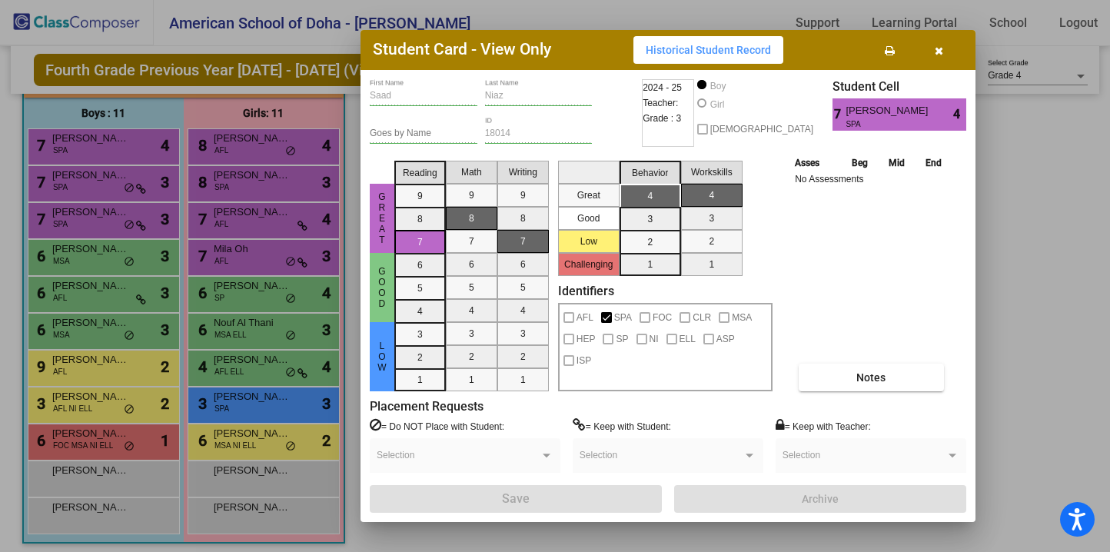
click at [940, 51] on icon "button" at bounding box center [939, 50] width 8 height 11
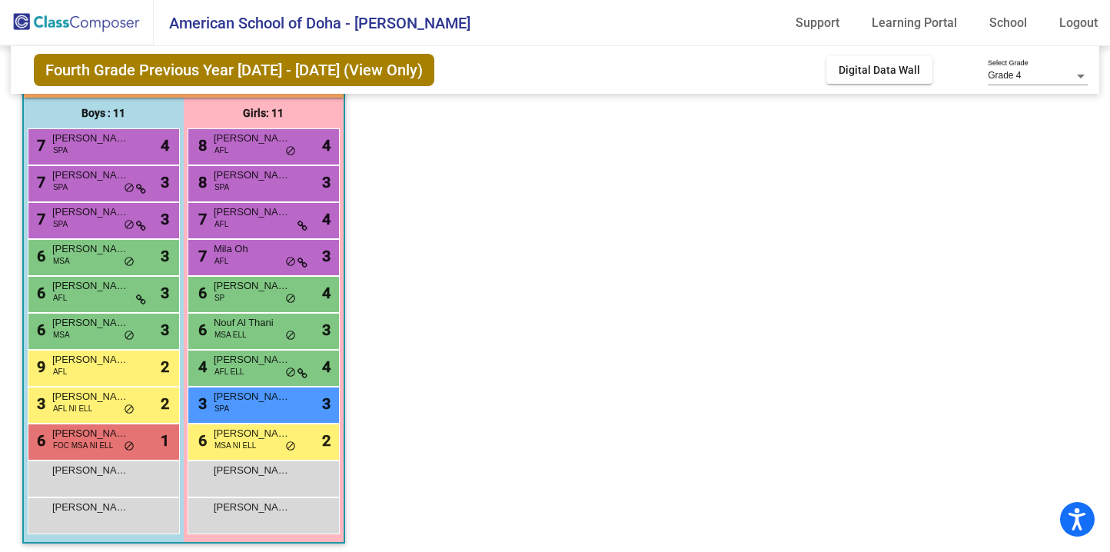
click at [1014, 81] on div "Grade 4 Select Grade" at bounding box center [1038, 72] width 100 height 26
click at [914, 118] on div at bounding box center [555, 276] width 1110 height 552
click at [879, 68] on span "Digital Data Wall" at bounding box center [879, 70] width 81 height 12
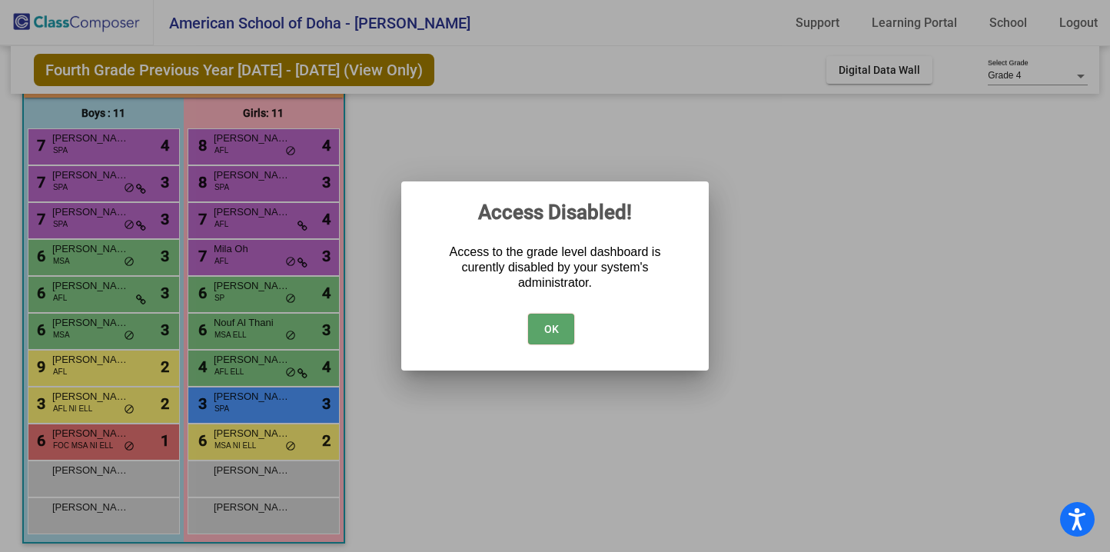
click at [557, 320] on button "OK" at bounding box center [551, 329] width 46 height 31
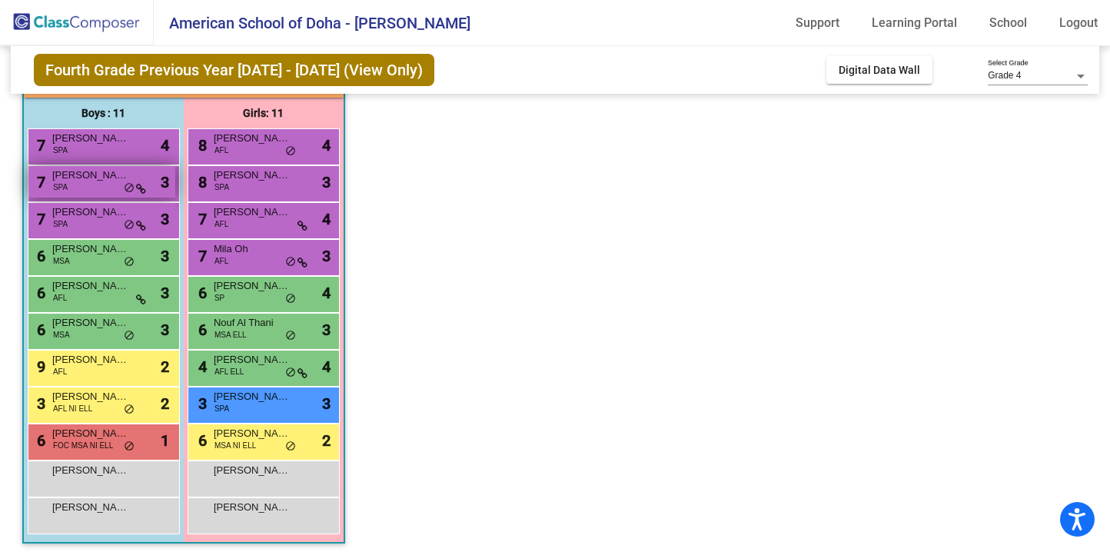
click at [79, 194] on div "7 [PERSON_NAME] SPA lock do_not_disturb_alt 3" at bounding box center [101, 182] width 147 height 32
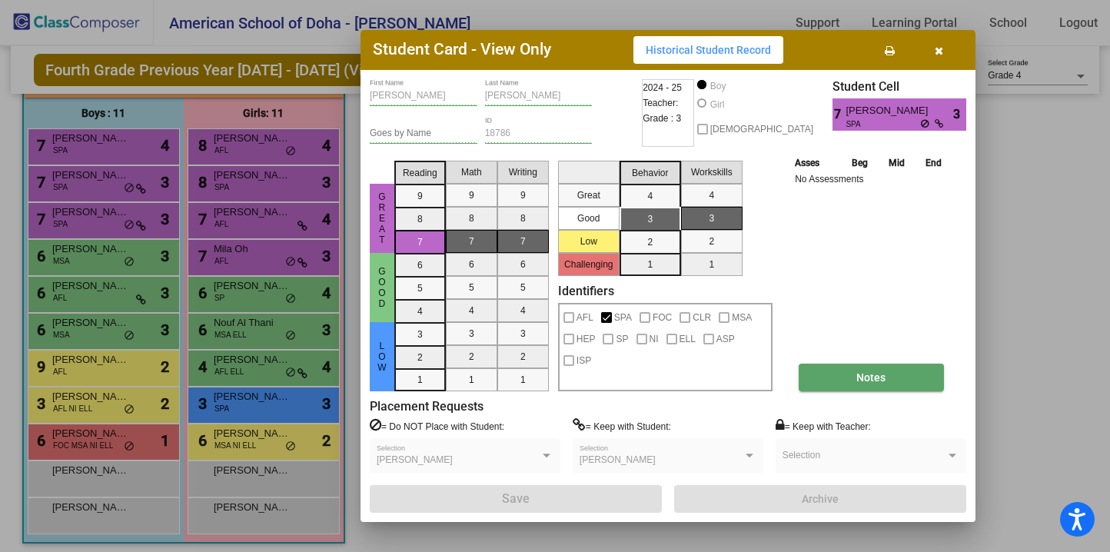
click at [856, 368] on button "Notes" at bounding box center [871, 378] width 145 height 28
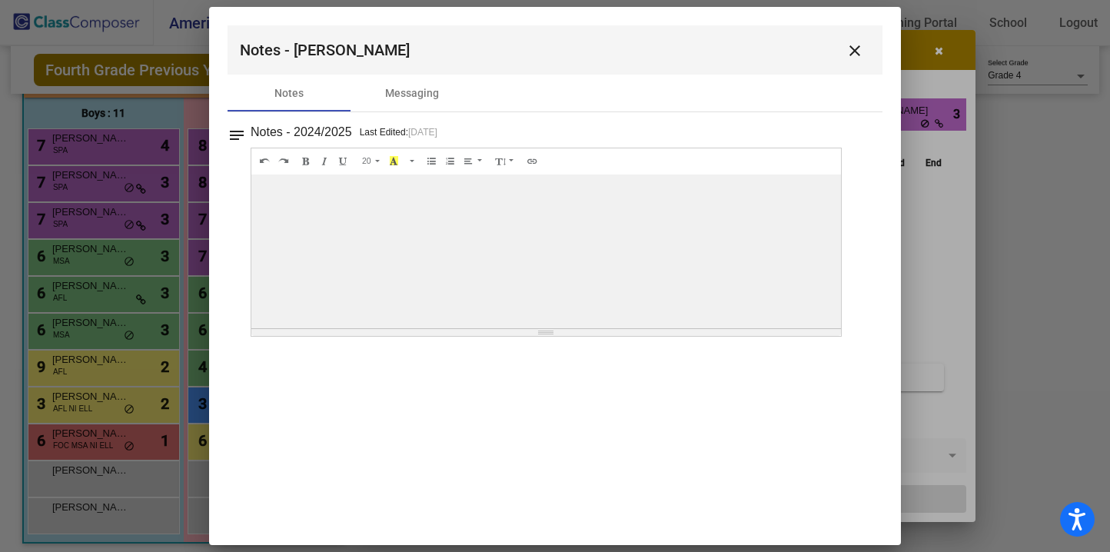
click at [859, 42] on mat-icon "close" at bounding box center [855, 51] width 18 height 18
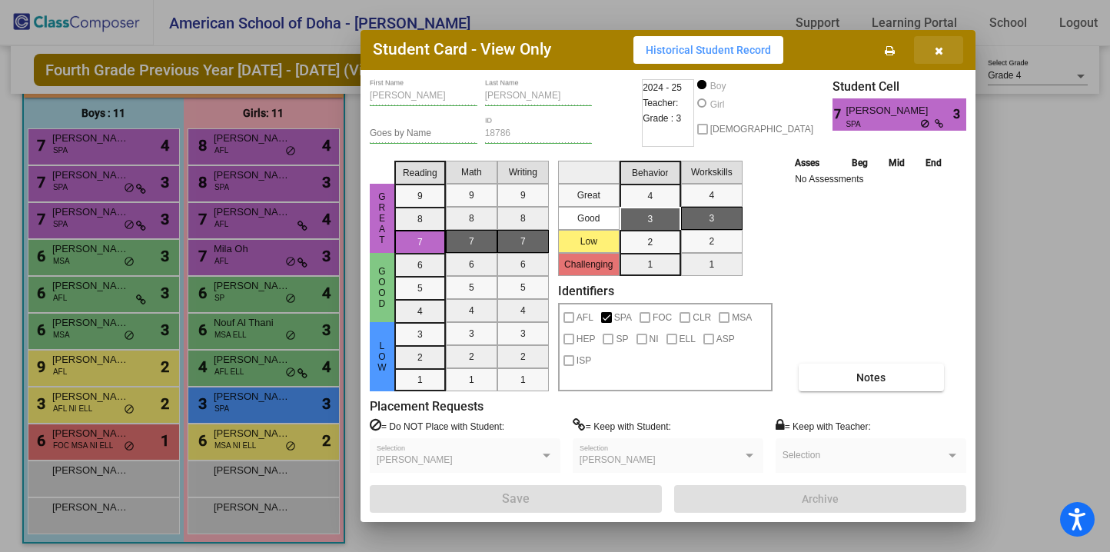
click at [942, 47] on icon "button" at bounding box center [939, 50] width 8 height 11
